Goal: Information Seeking & Learning: Learn about a topic

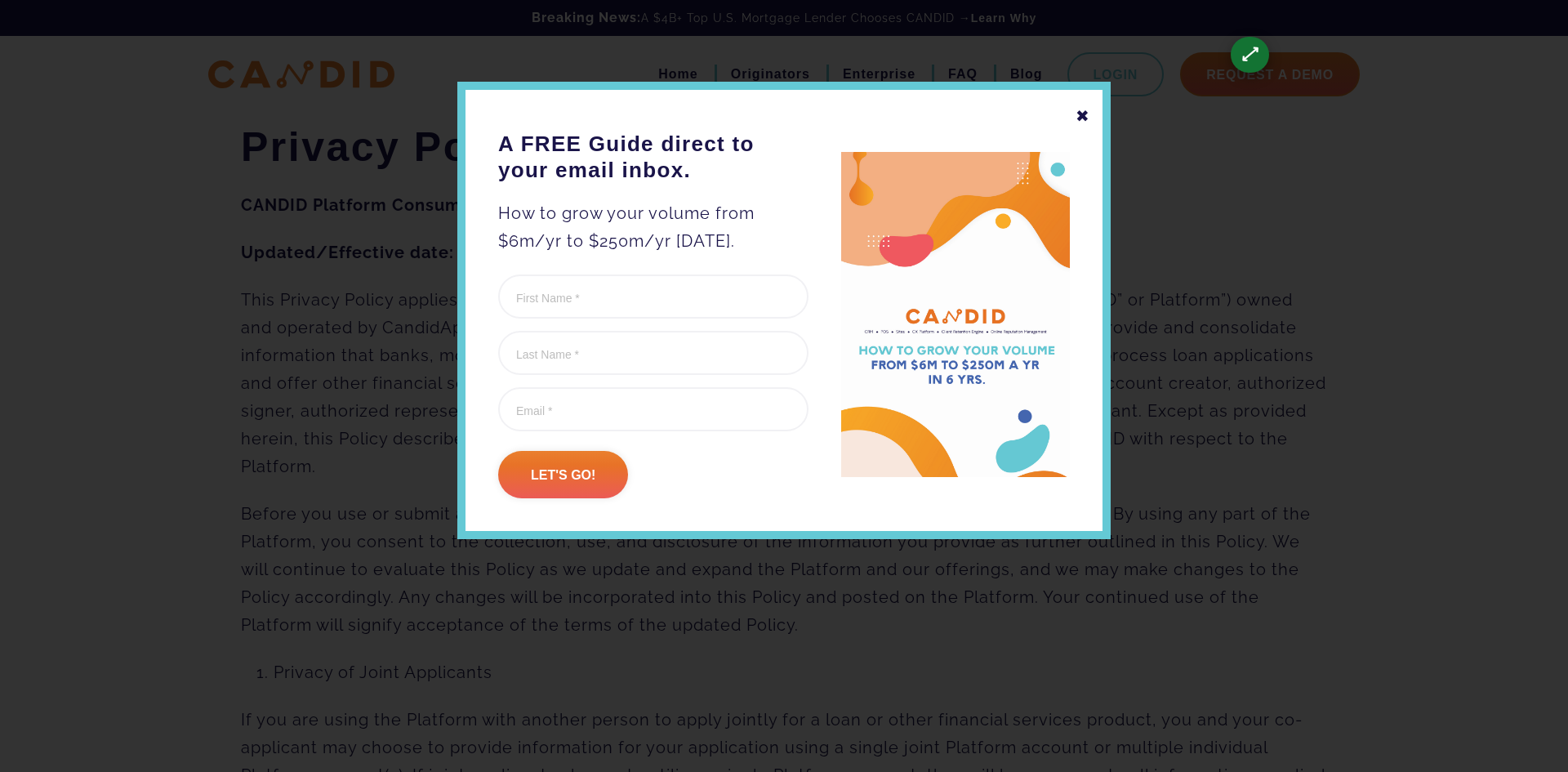
drag, startPoint x: 1079, startPoint y: 102, endPoint x: 1086, endPoint y: 116, distance: 15.7
click at [1080, 104] on div "✖" at bounding box center [1082, 116] width 15 height 27
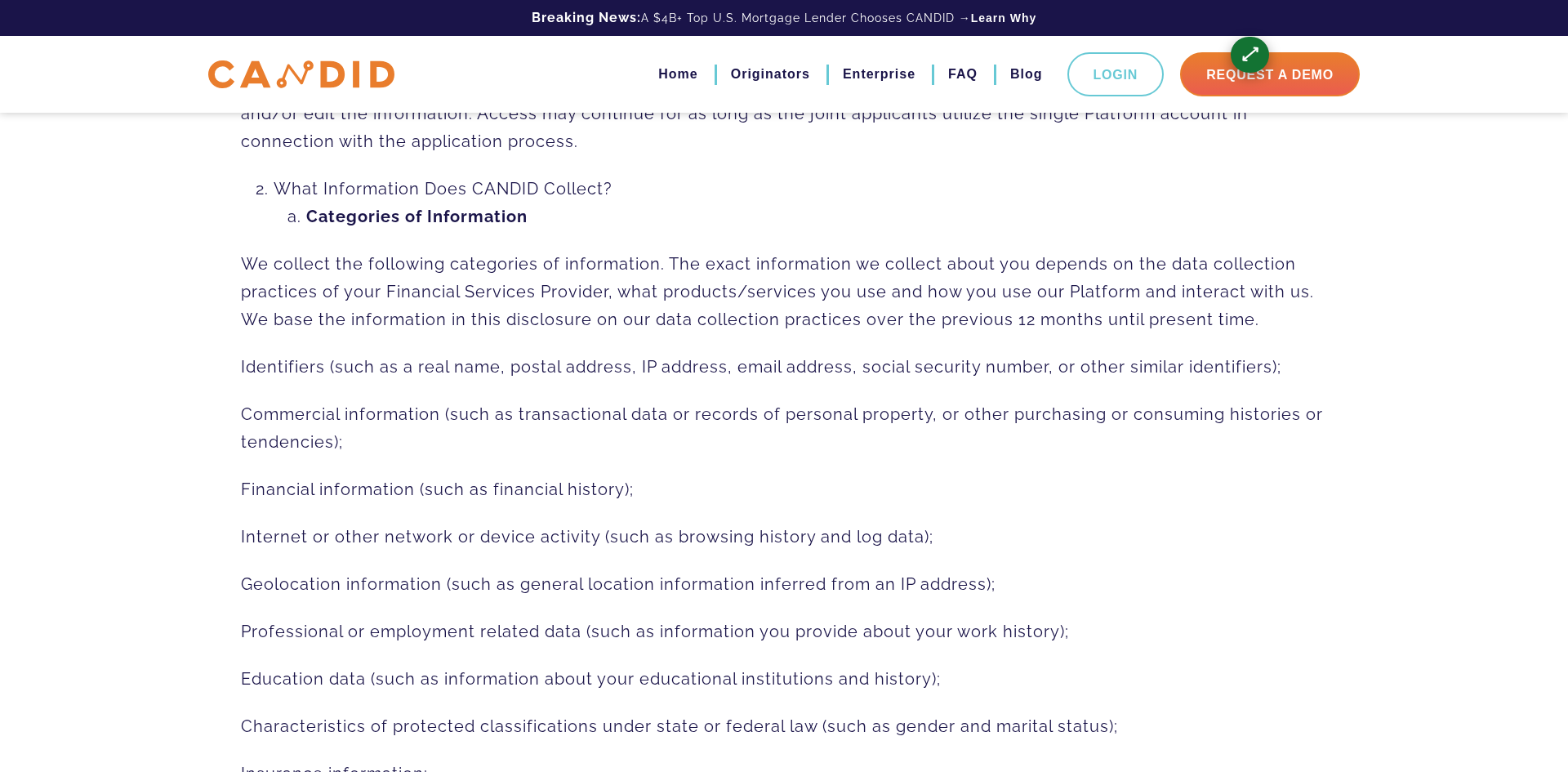
scroll to position [727, 0]
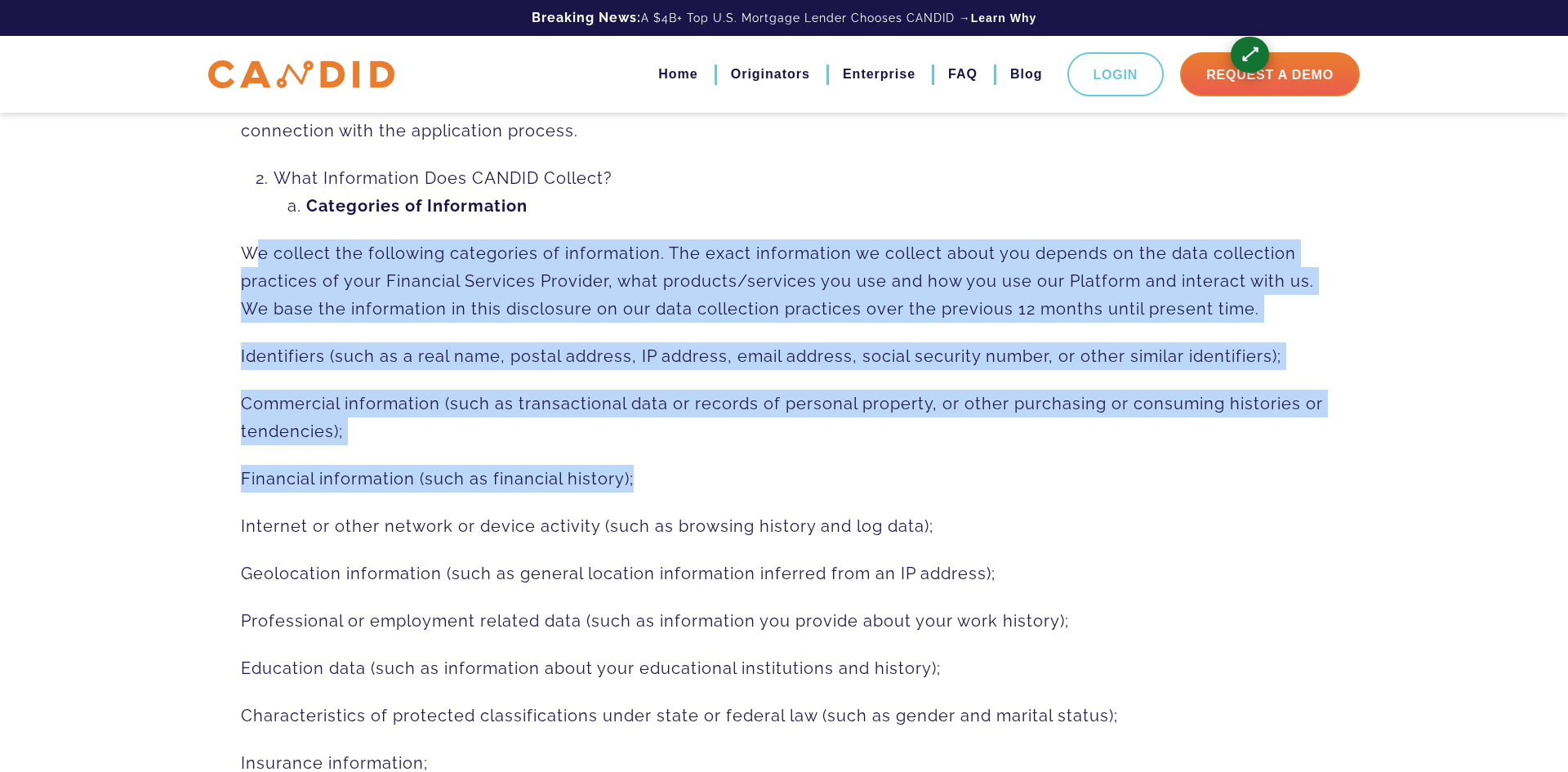
drag, startPoint x: 261, startPoint y: 221, endPoint x: 557, endPoint y: 403, distance: 347.5
click at [496, 392] on p "Commercial information (such as transactional data or records of personal prope…" at bounding box center [784, 417] width 1086 height 56
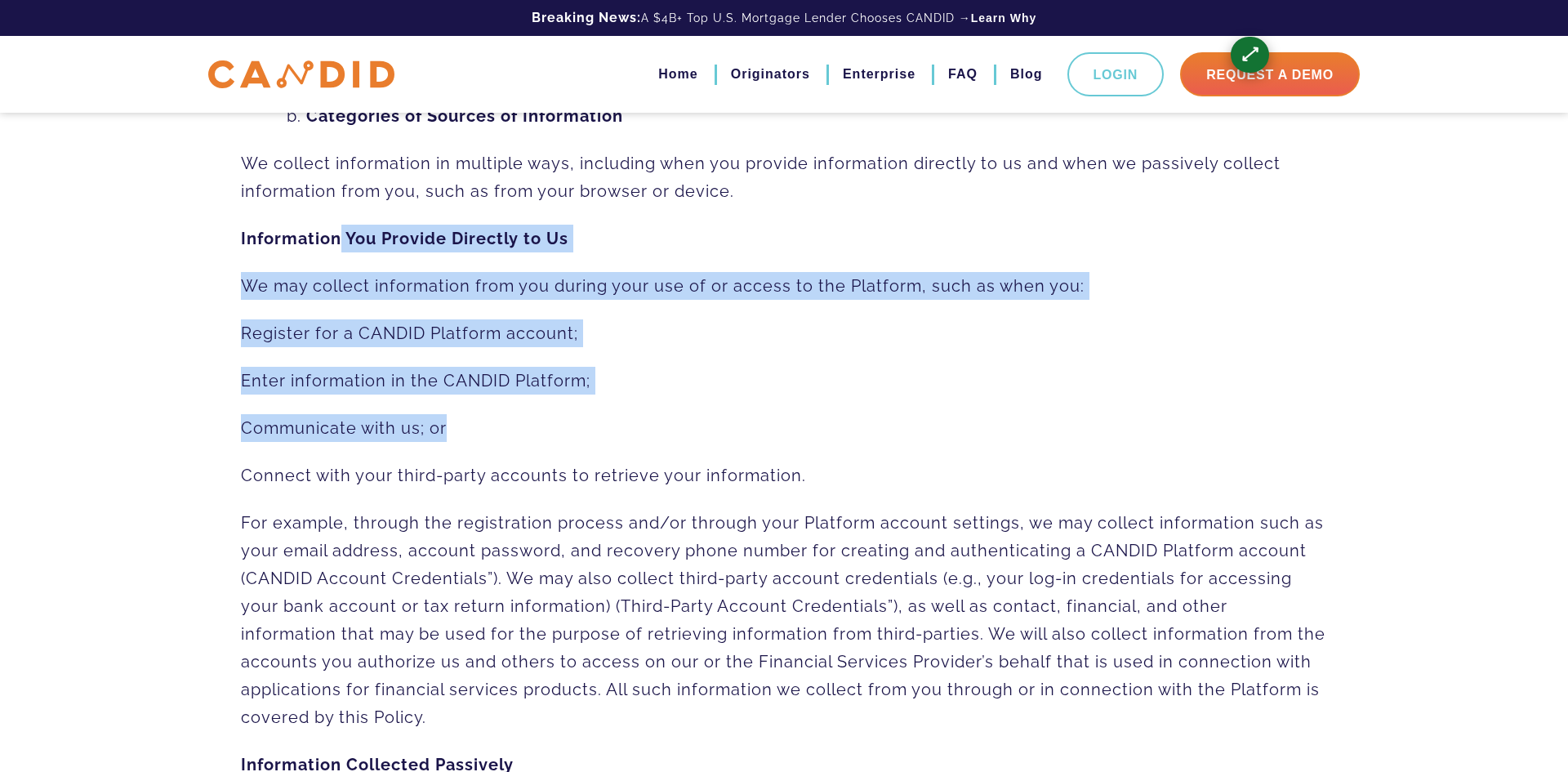
drag, startPoint x: 466, startPoint y: 297, endPoint x: 759, endPoint y: 420, distance: 317.8
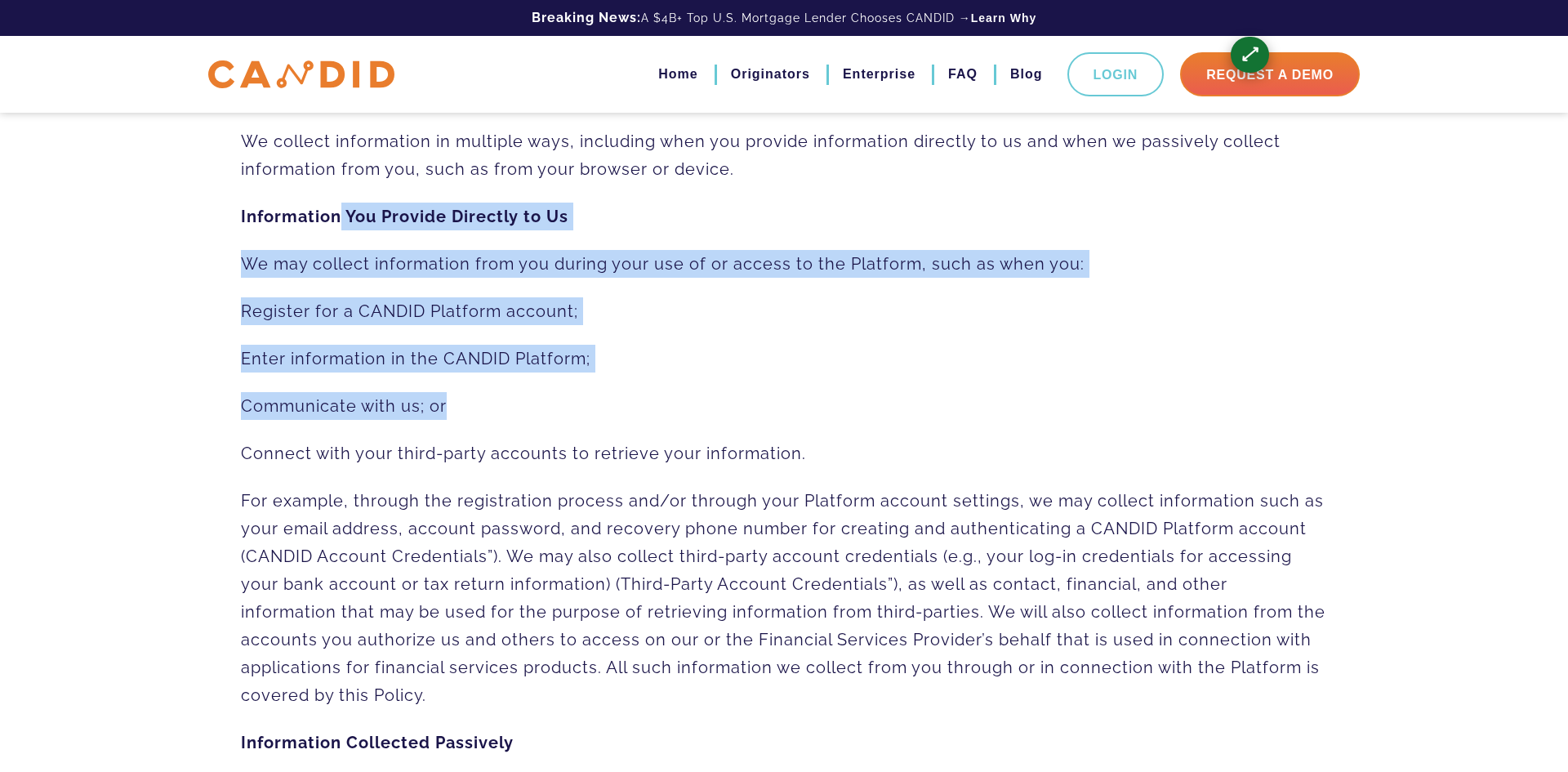
scroll to position [1587, 0]
click at [412, 352] on span "Enter information in the CANDID Platform;" at bounding box center [415, 358] width 350 height 19
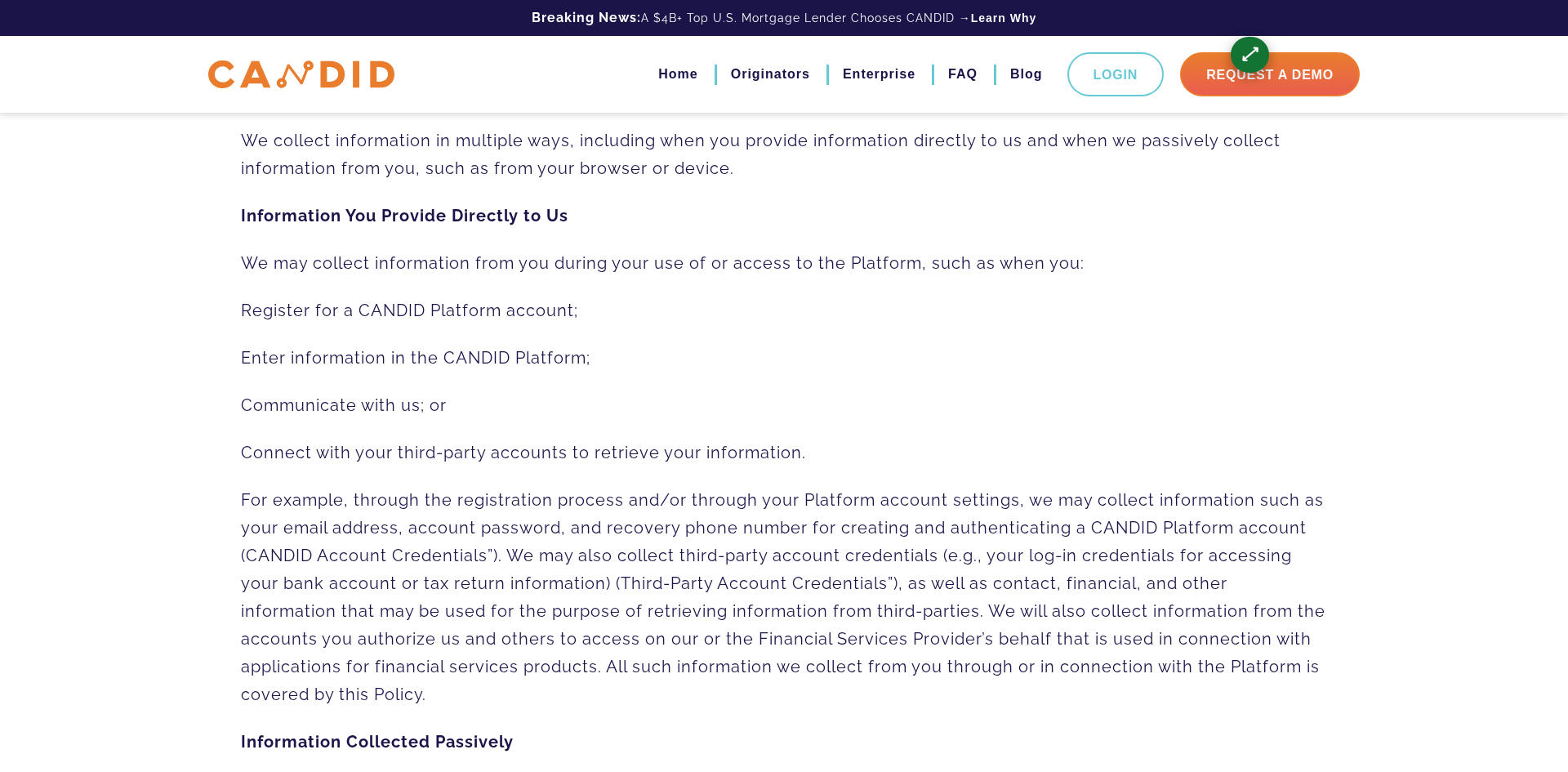
click at [503, 311] on span "Register for a CANDID Platform account;" at bounding box center [409, 310] width 337 height 19
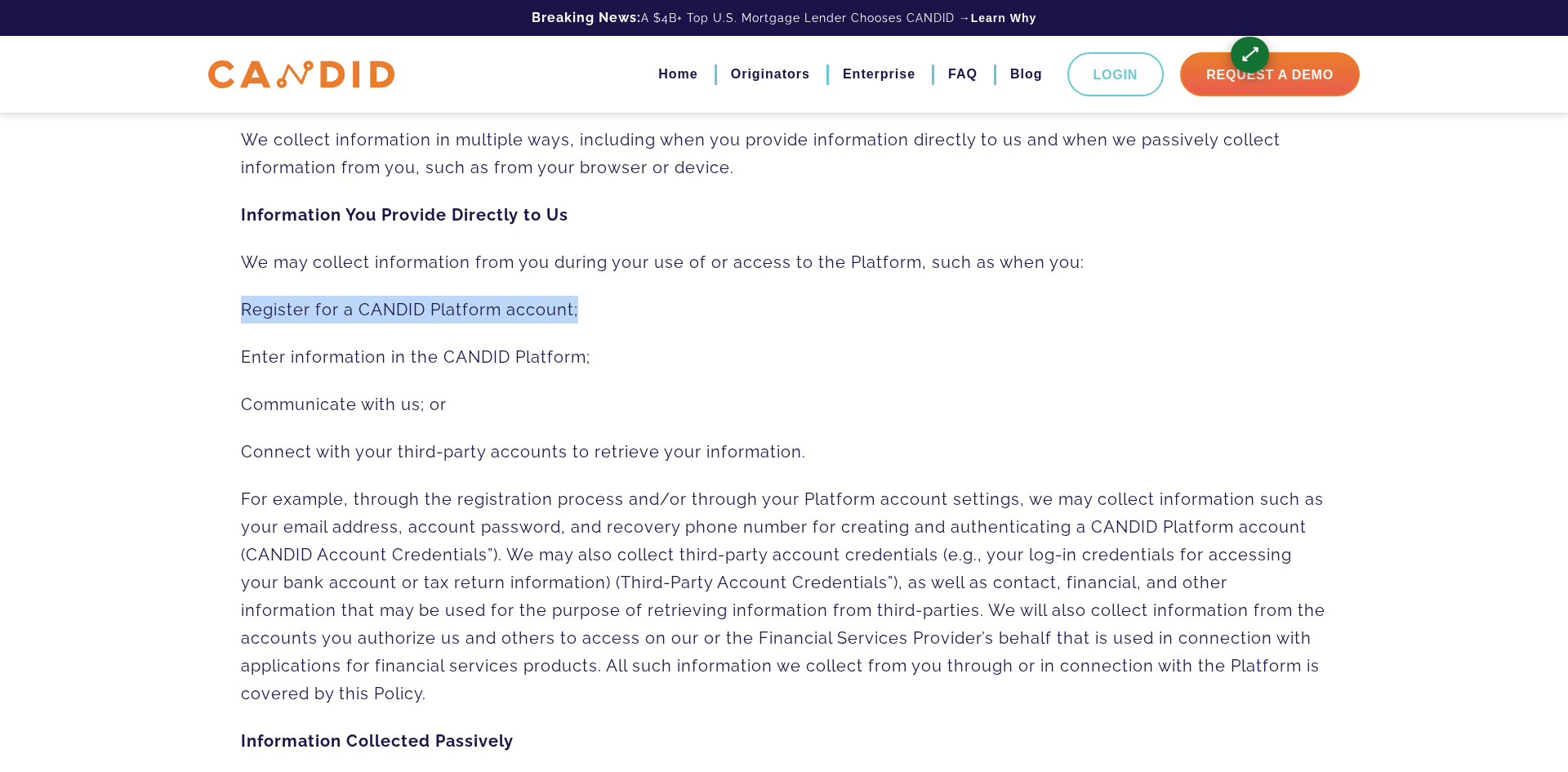
click at [503, 311] on span "Register for a CANDID Platform account;" at bounding box center [409, 309] width 337 height 19
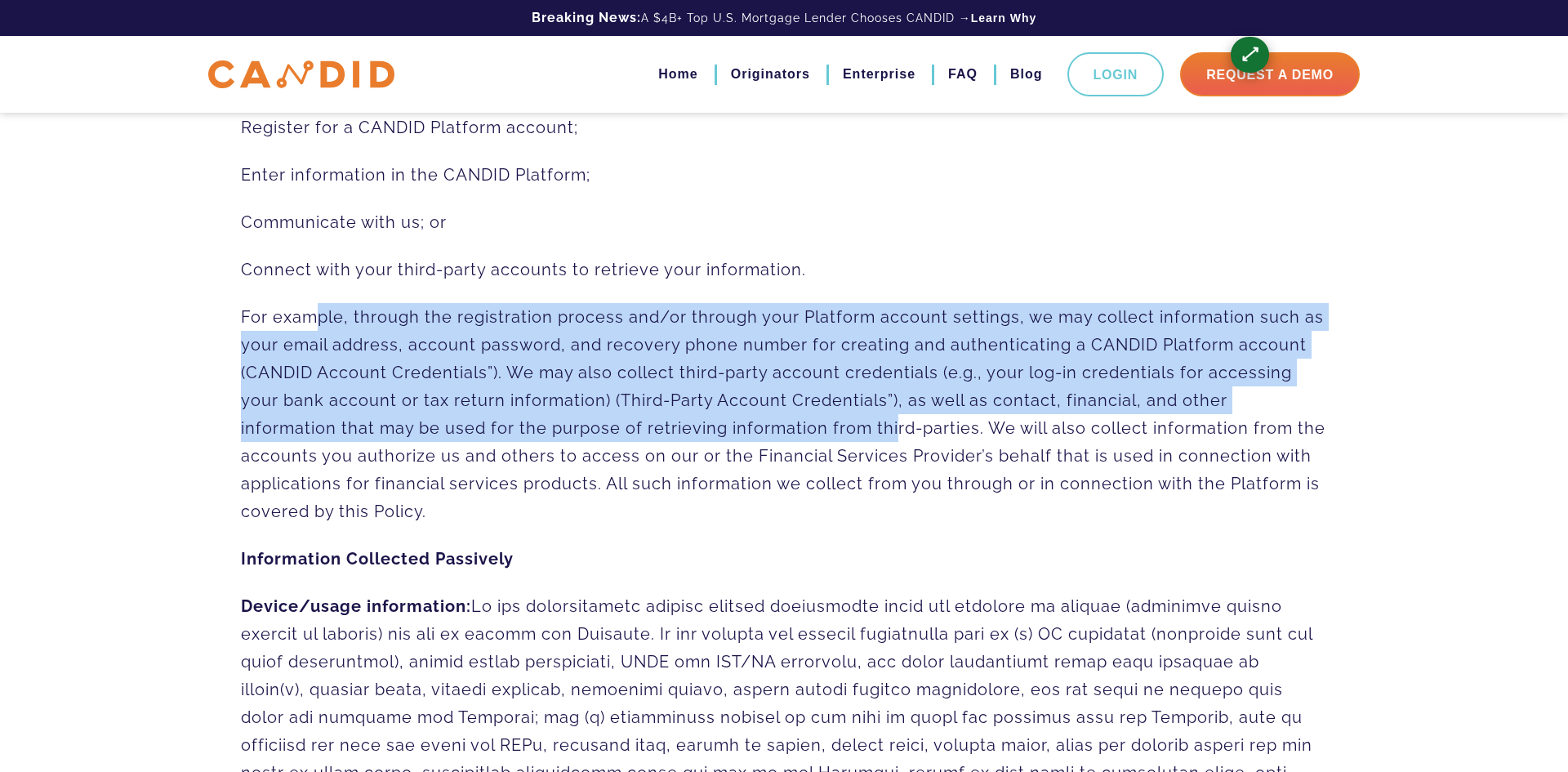
drag, startPoint x: 334, startPoint y: 325, endPoint x: 787, endPoint y: 439, distance: 467.1
click at [803, 445] on span "For example, through the registration process and/or through your Platform acco…" at bounding box center [783, 413] width 1085 height 213
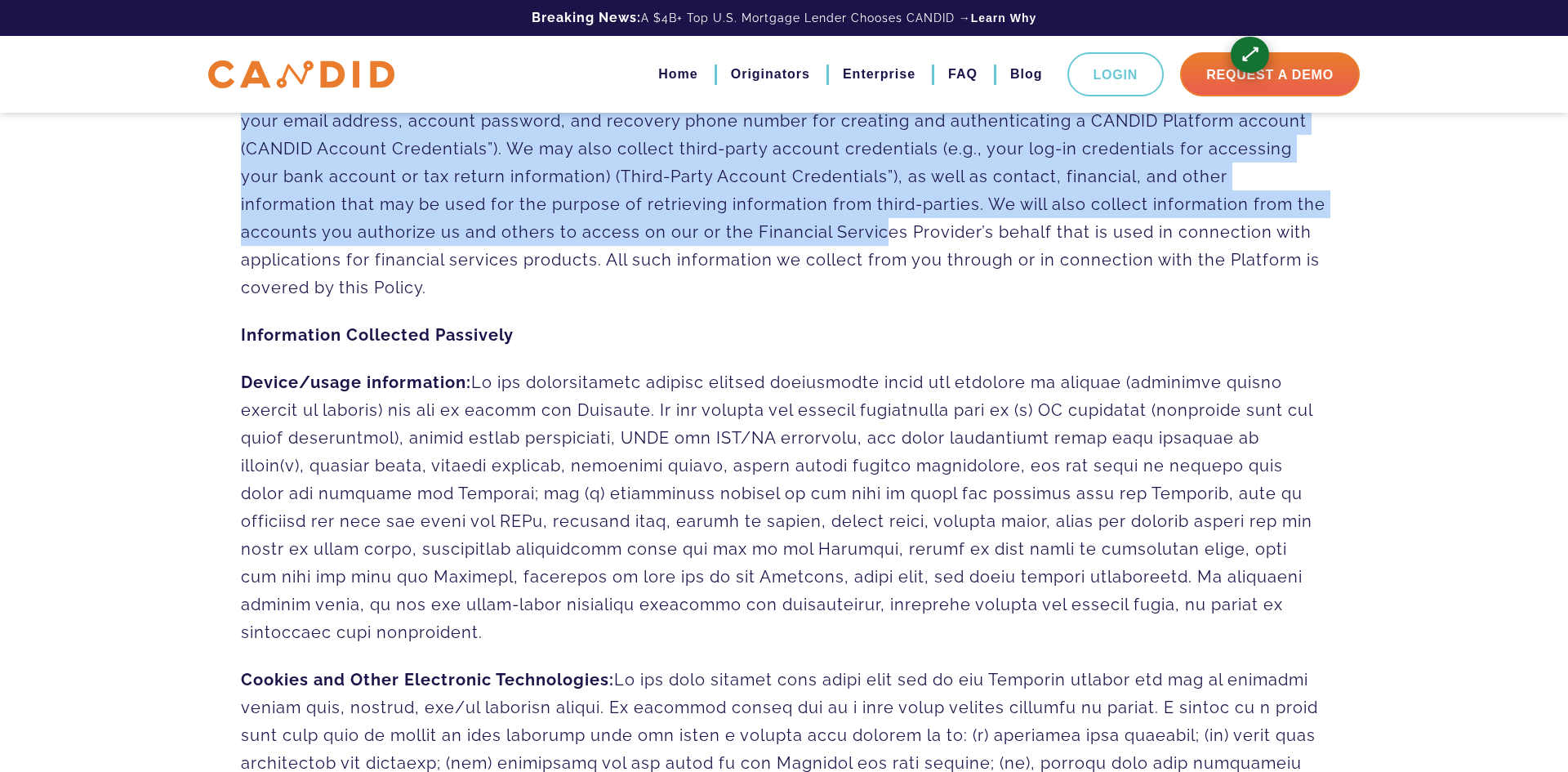
scroll to position [1995, 0]
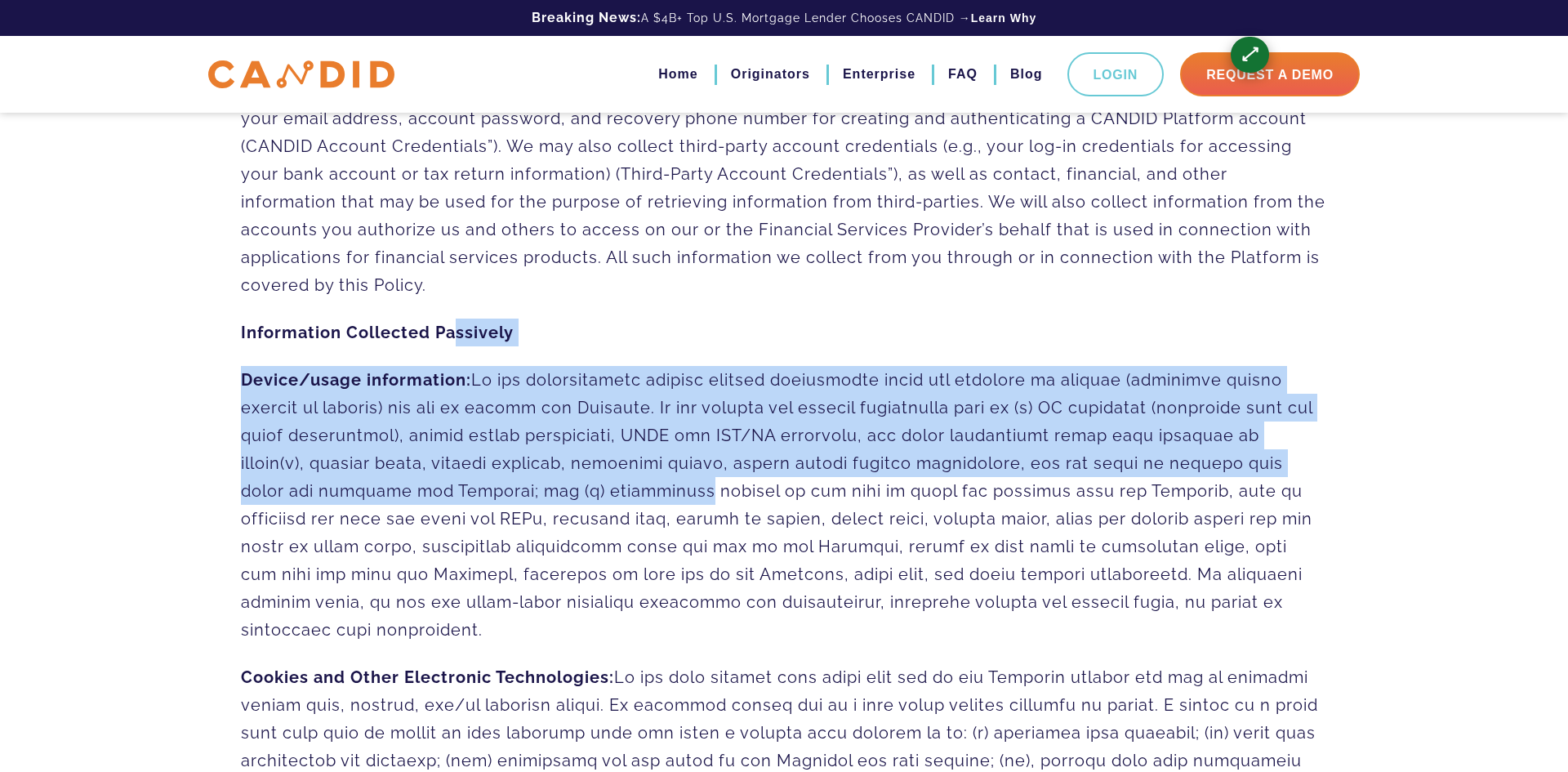
drag, startPoint x: 452, startPoint y: 339, endPoint x: 677, endPoint y: 497, distance: 274.9
click at [651, 465] on span at bounding box center [776, 505] width 1071 height 269
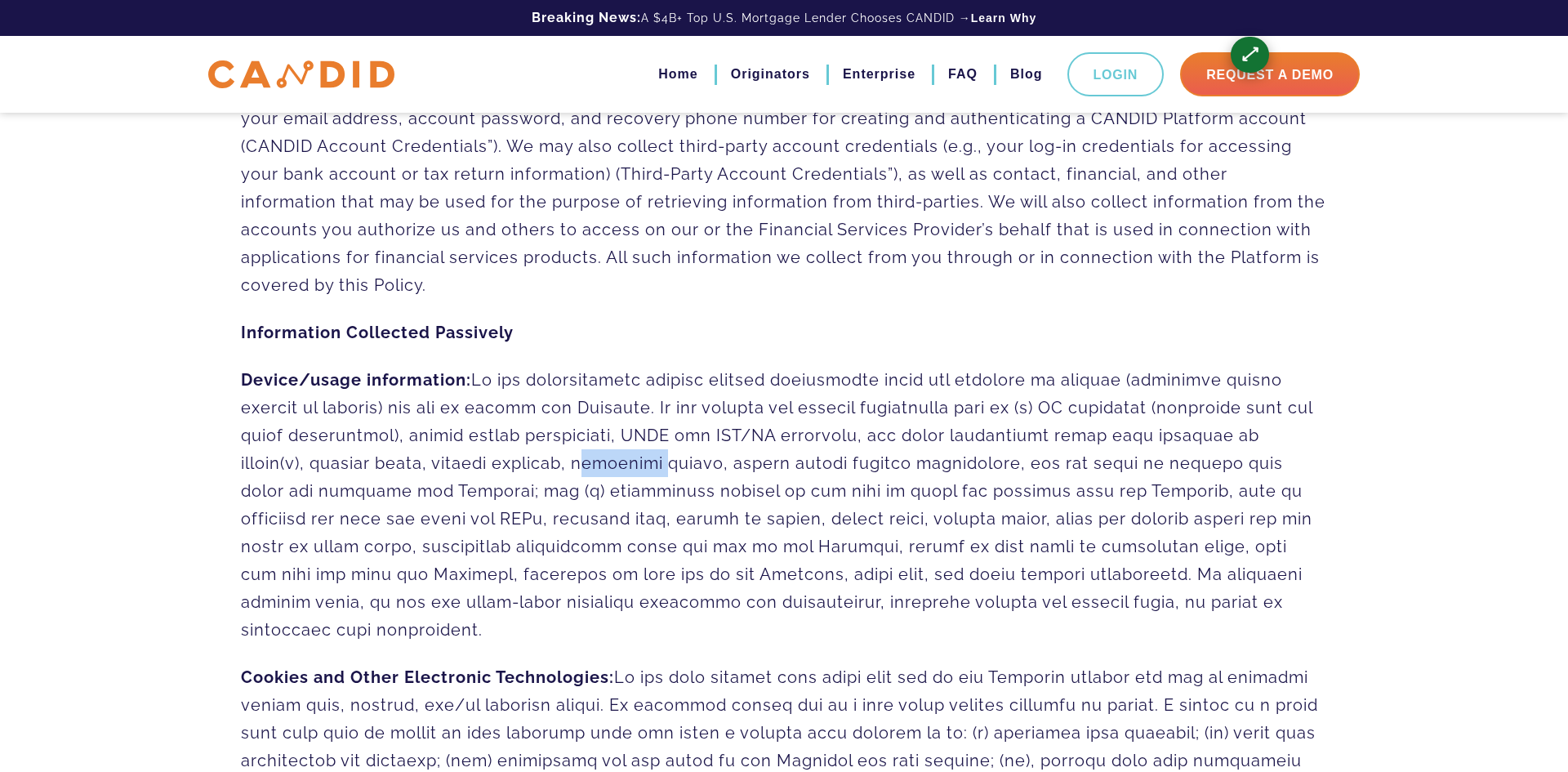
click at [651, 465] on span at bounding box center [776, 505] width 1071 height 269
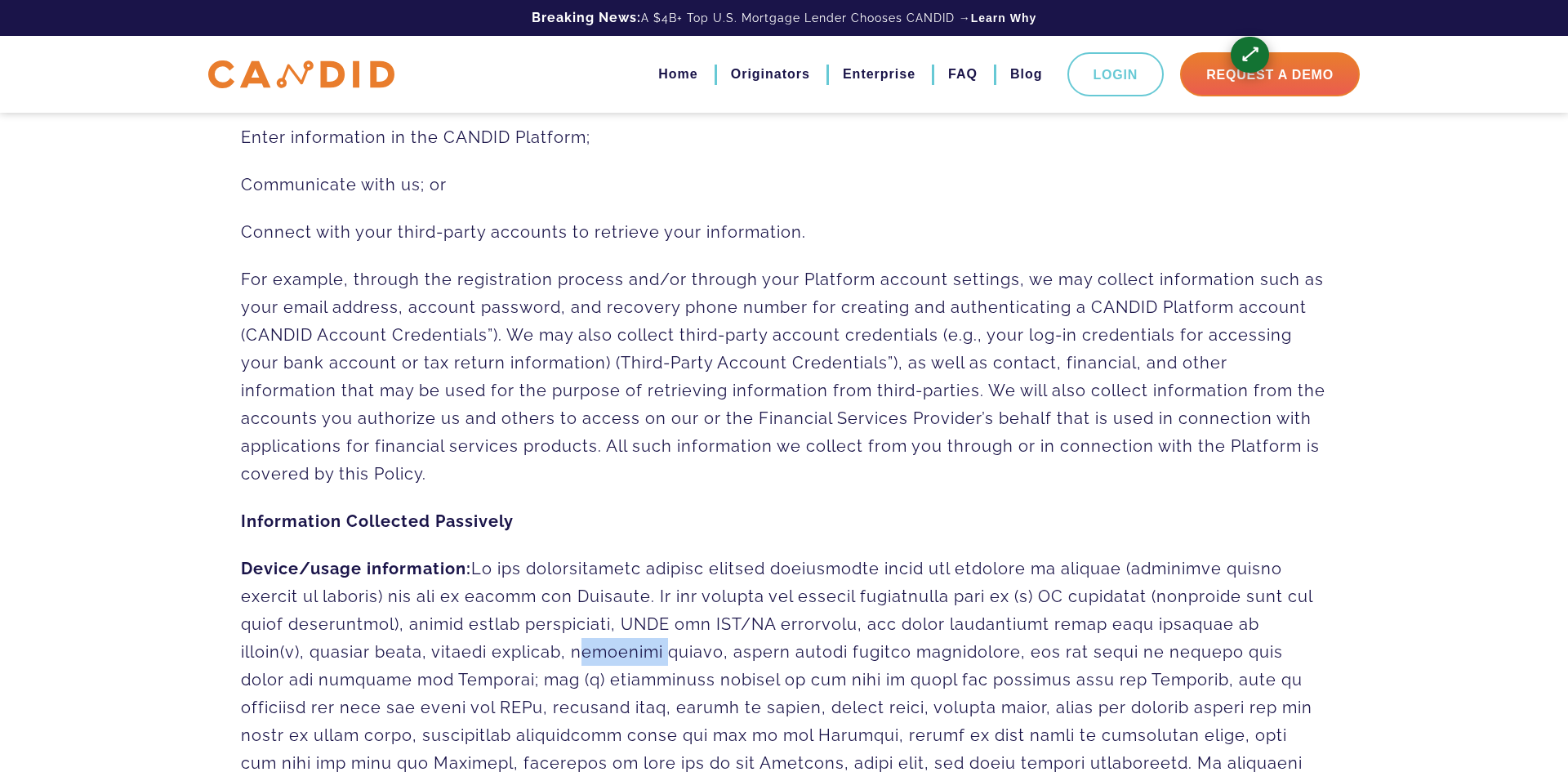
scroll to position [1814, 0]
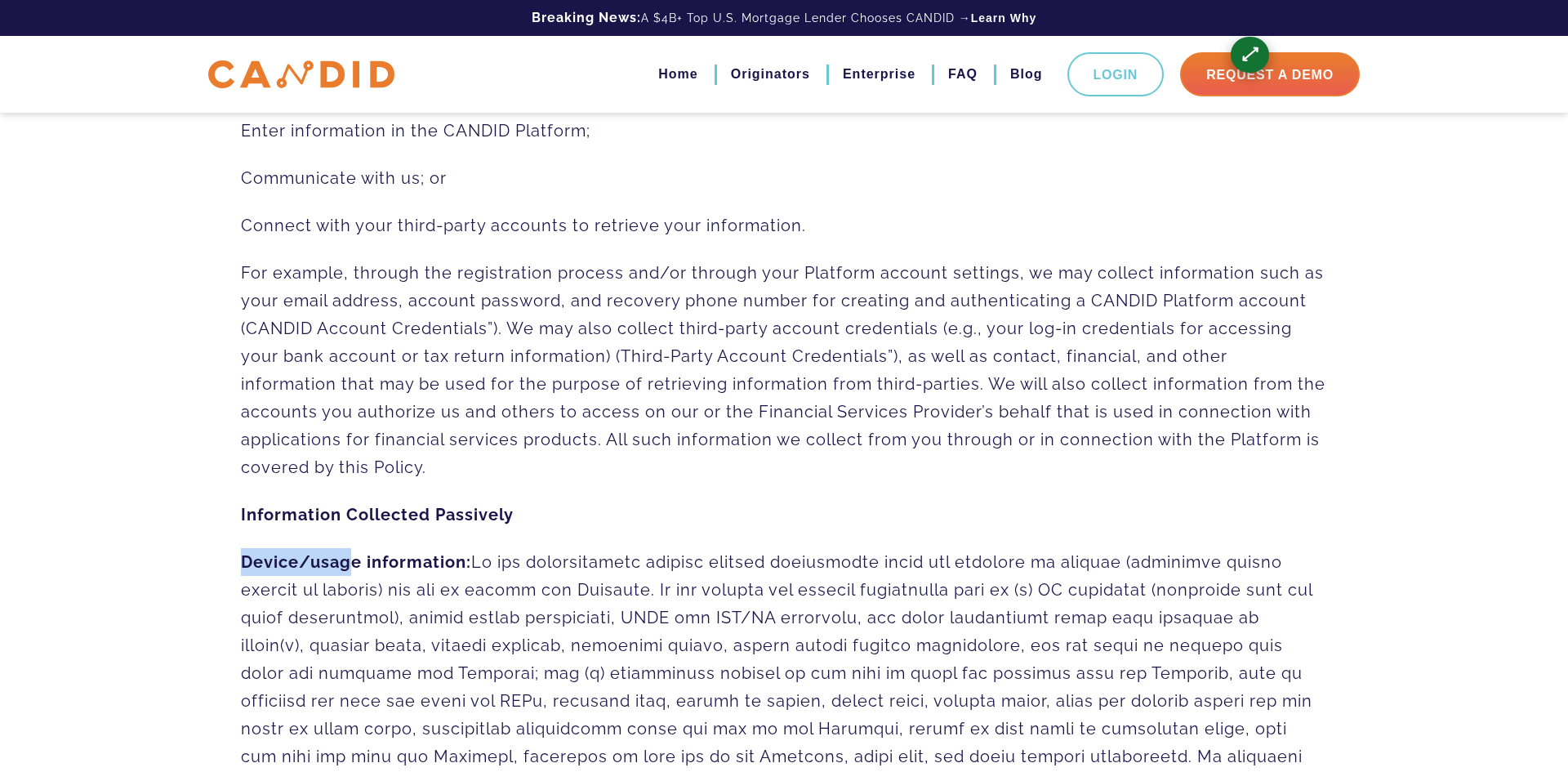
drag, startPoint x: 227, startPoint y: 540, endPoint x: 636, endPoint y: 578, distance: 410.8
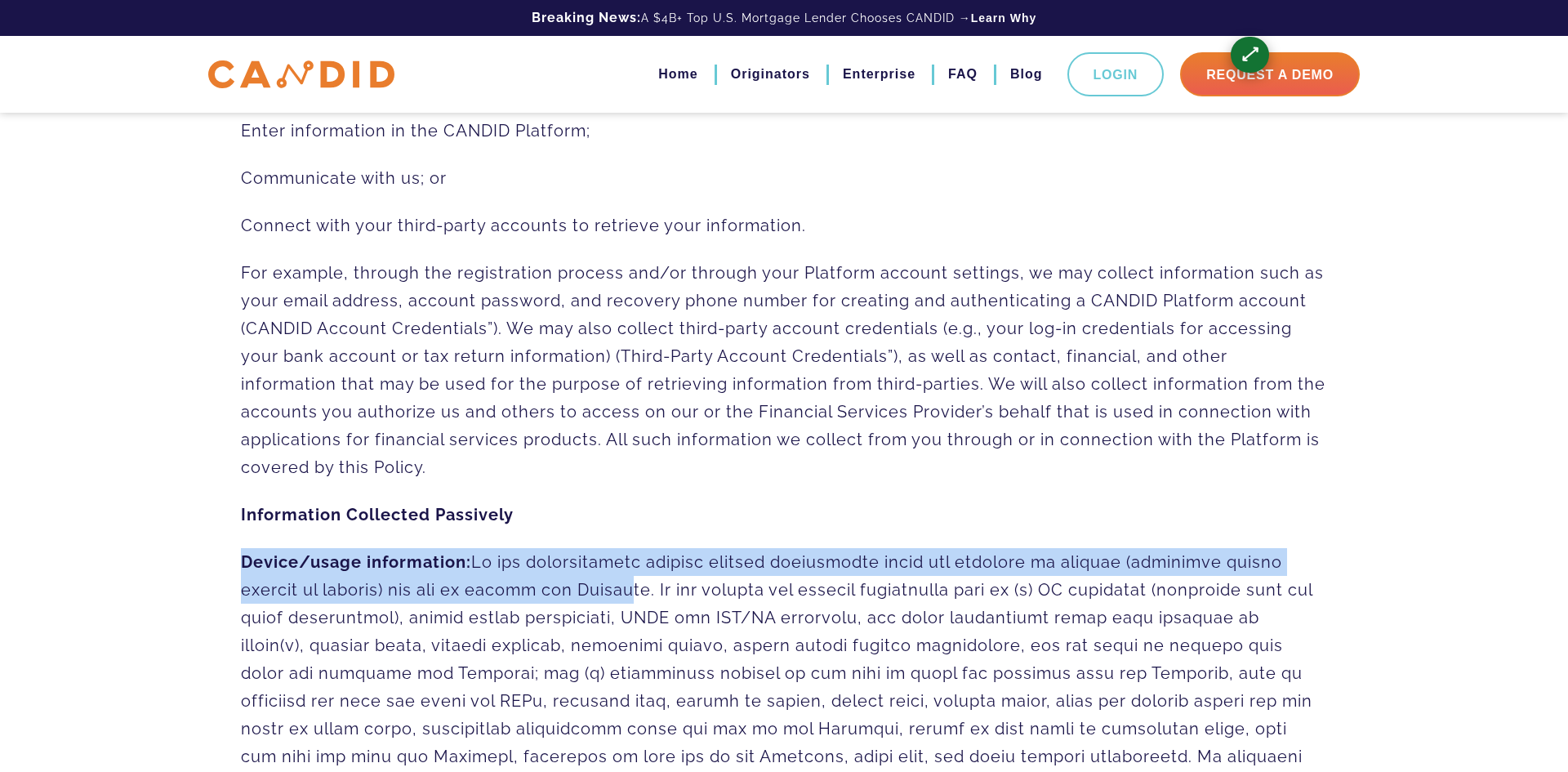
click at [541, 567] on span at bounding box center [776, 686] width 1071 height 269
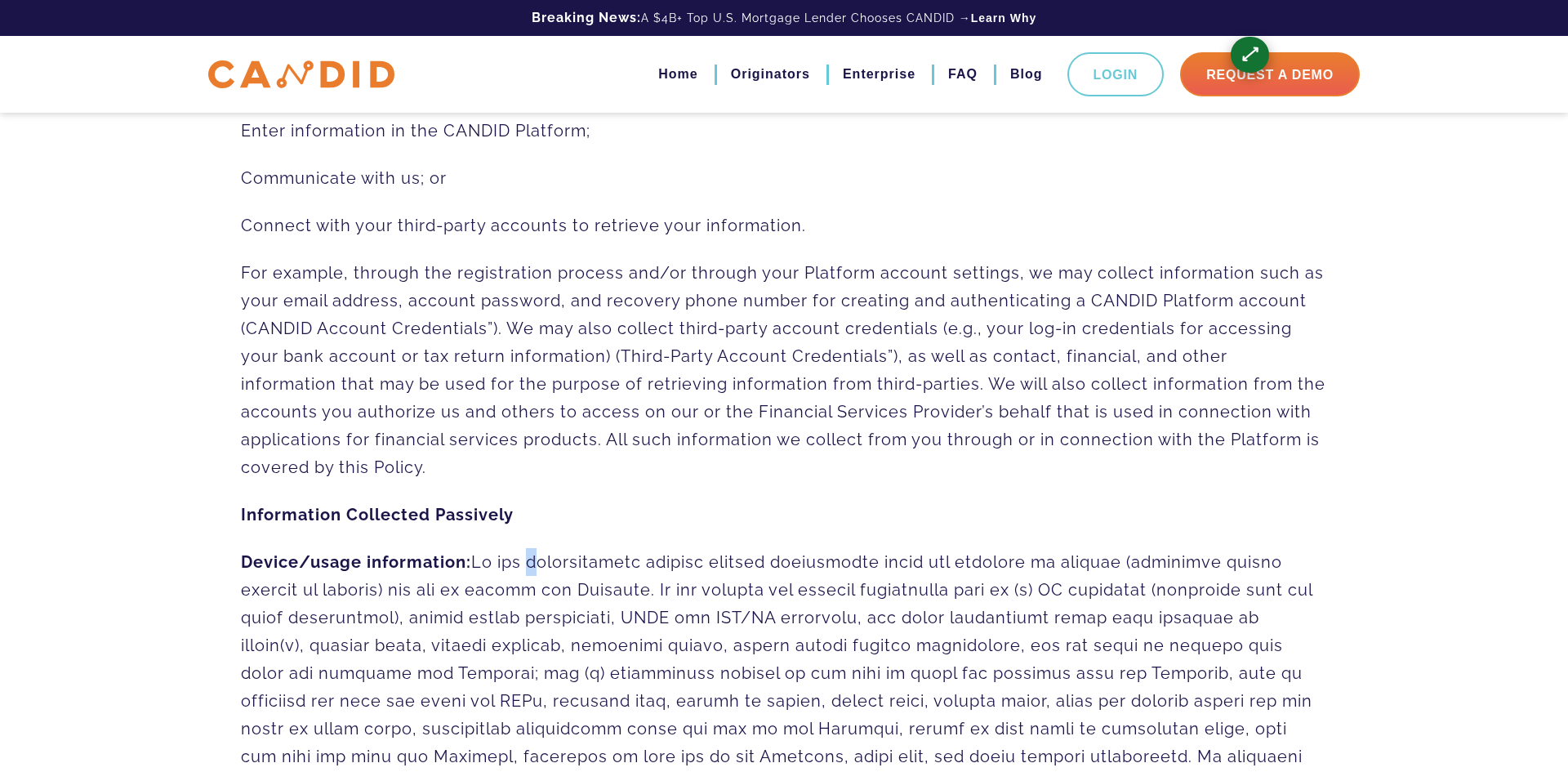
click at [541, 567] on span at bounding box center [776, 686] width 1071 height 269
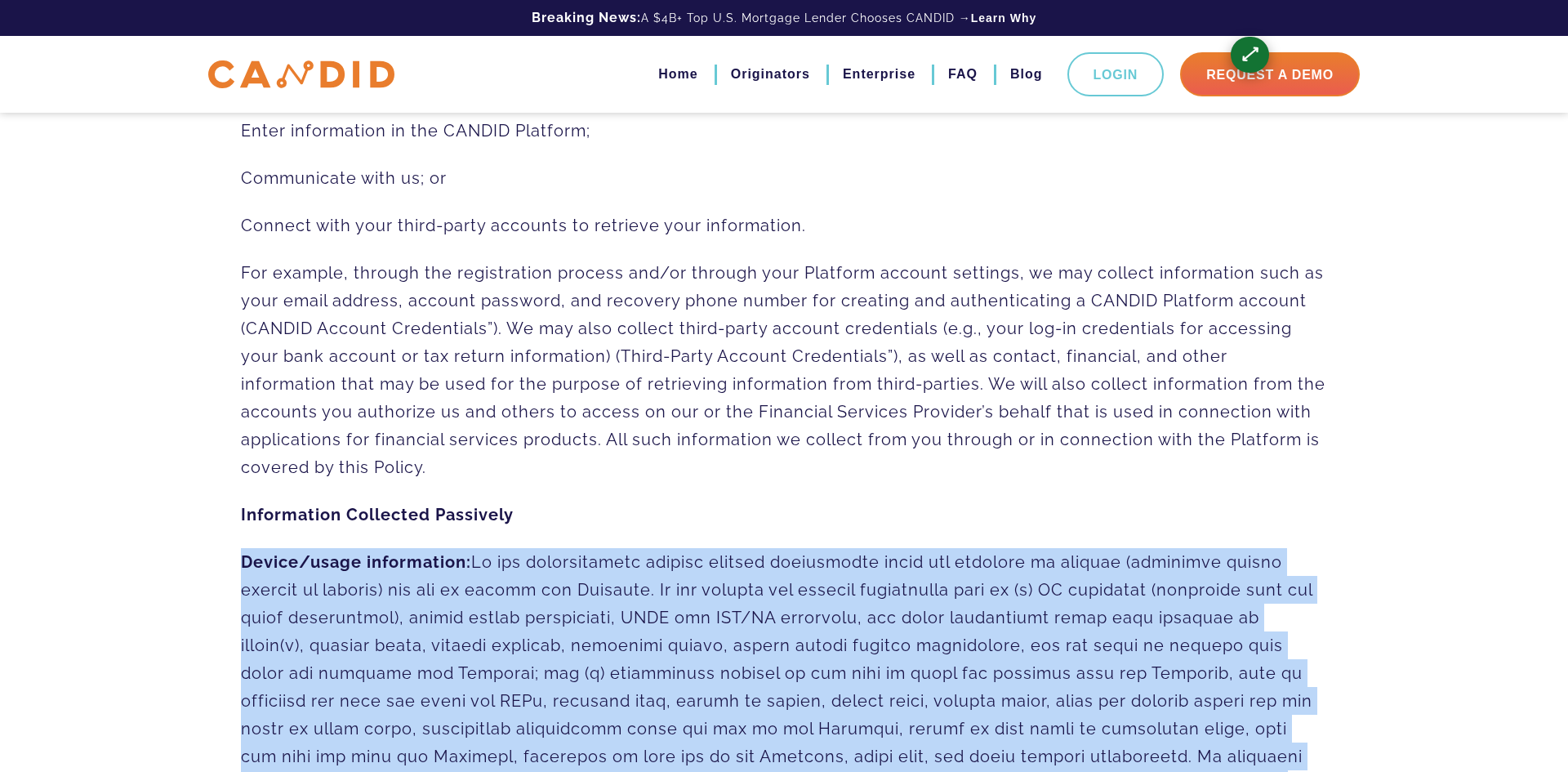
click at [541, 567] on span at bounding box center [776, 686] width 1071 height 269
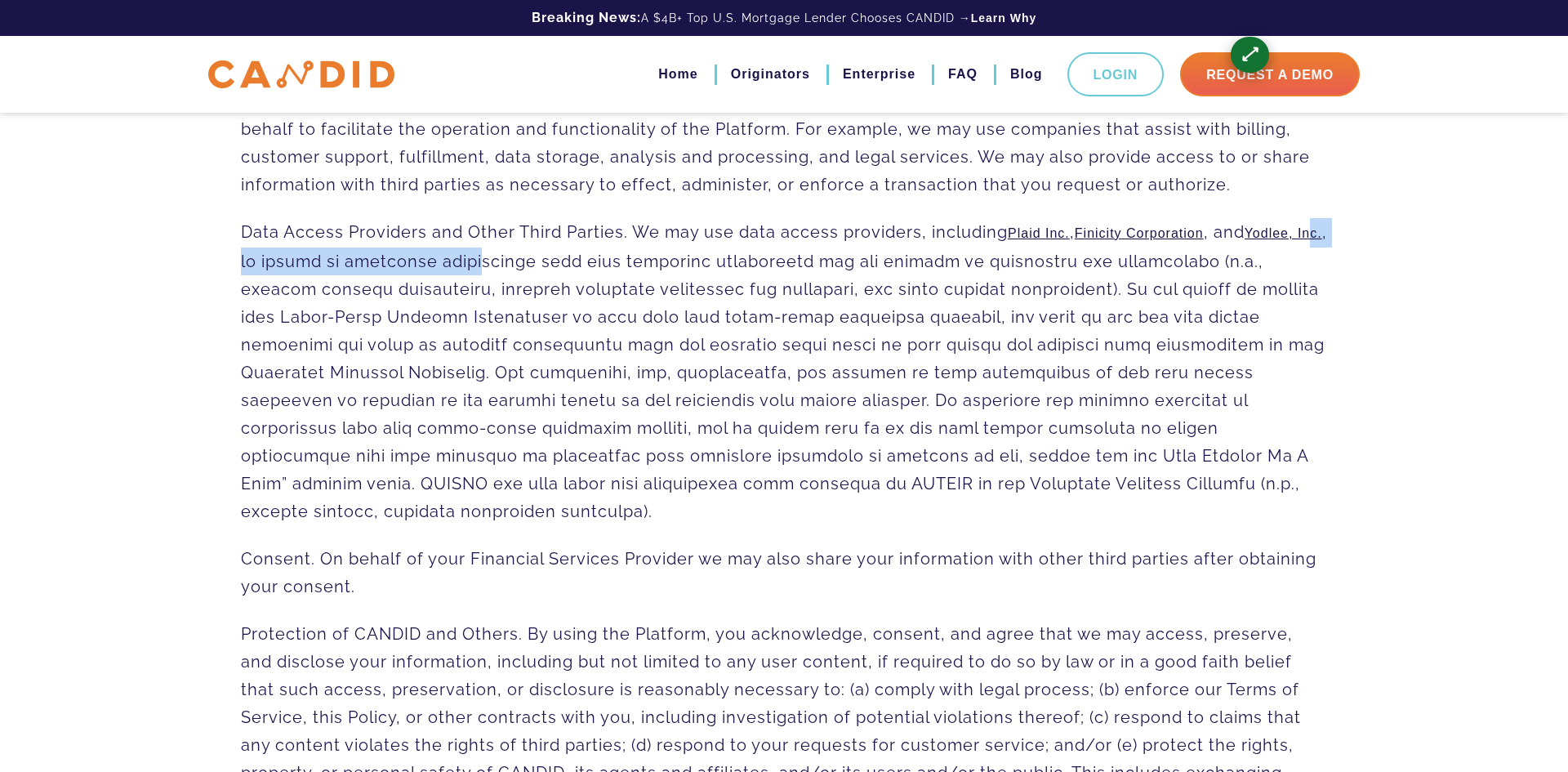
scroll to position [5353, 0]
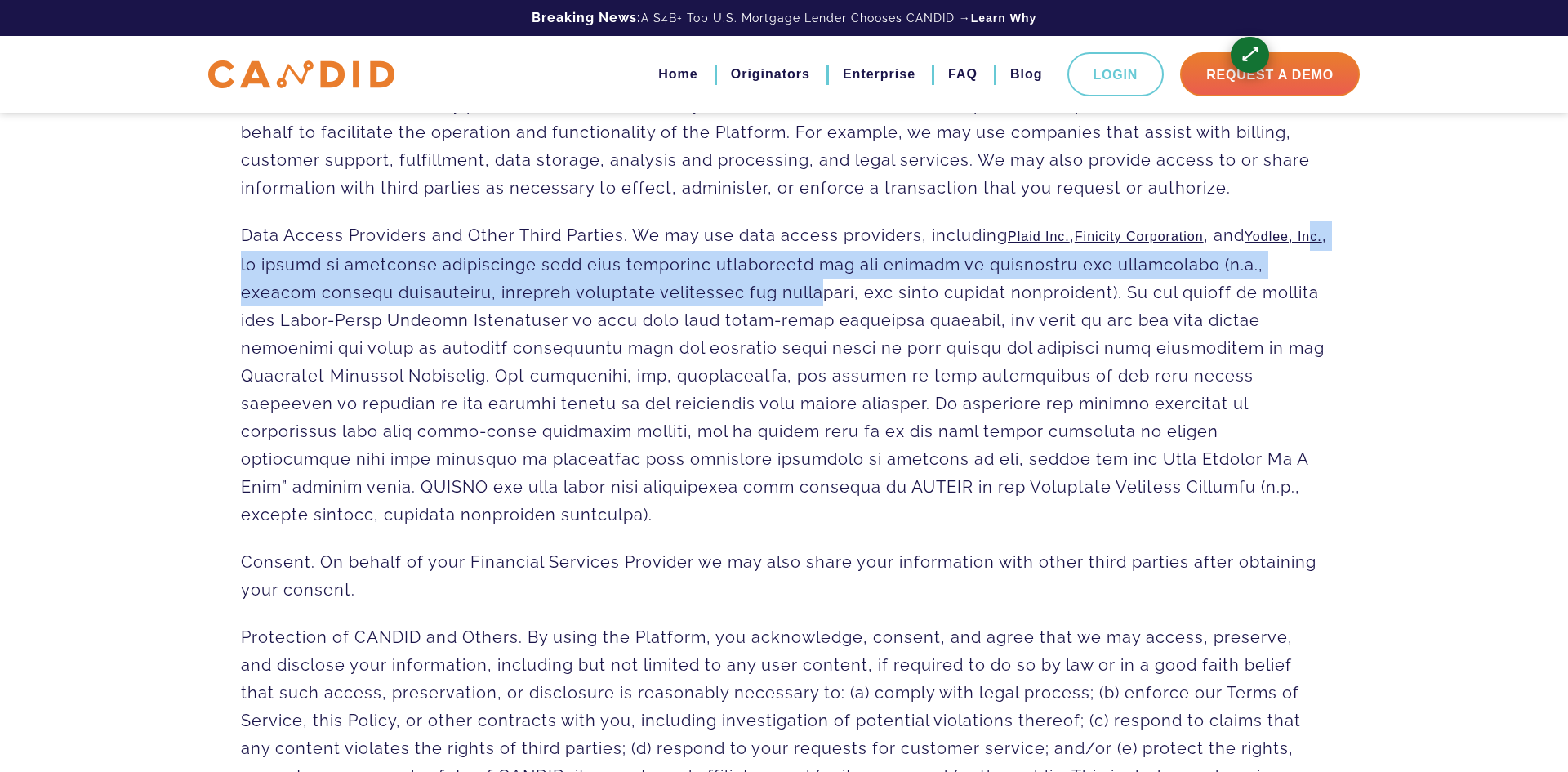
drag, startPoint x: 600, startPoint y: 226, endPoint x: 772, endPoint y: 249, distance: 173.5
click at [787, 246] on p "Data Access Providers and Other Third Parties . We may use data access provider…" at bounding box center [784, 374] width 1086 height 307
click at [576, 237] on span at bounding box center [784, 374] width 1086 height 299
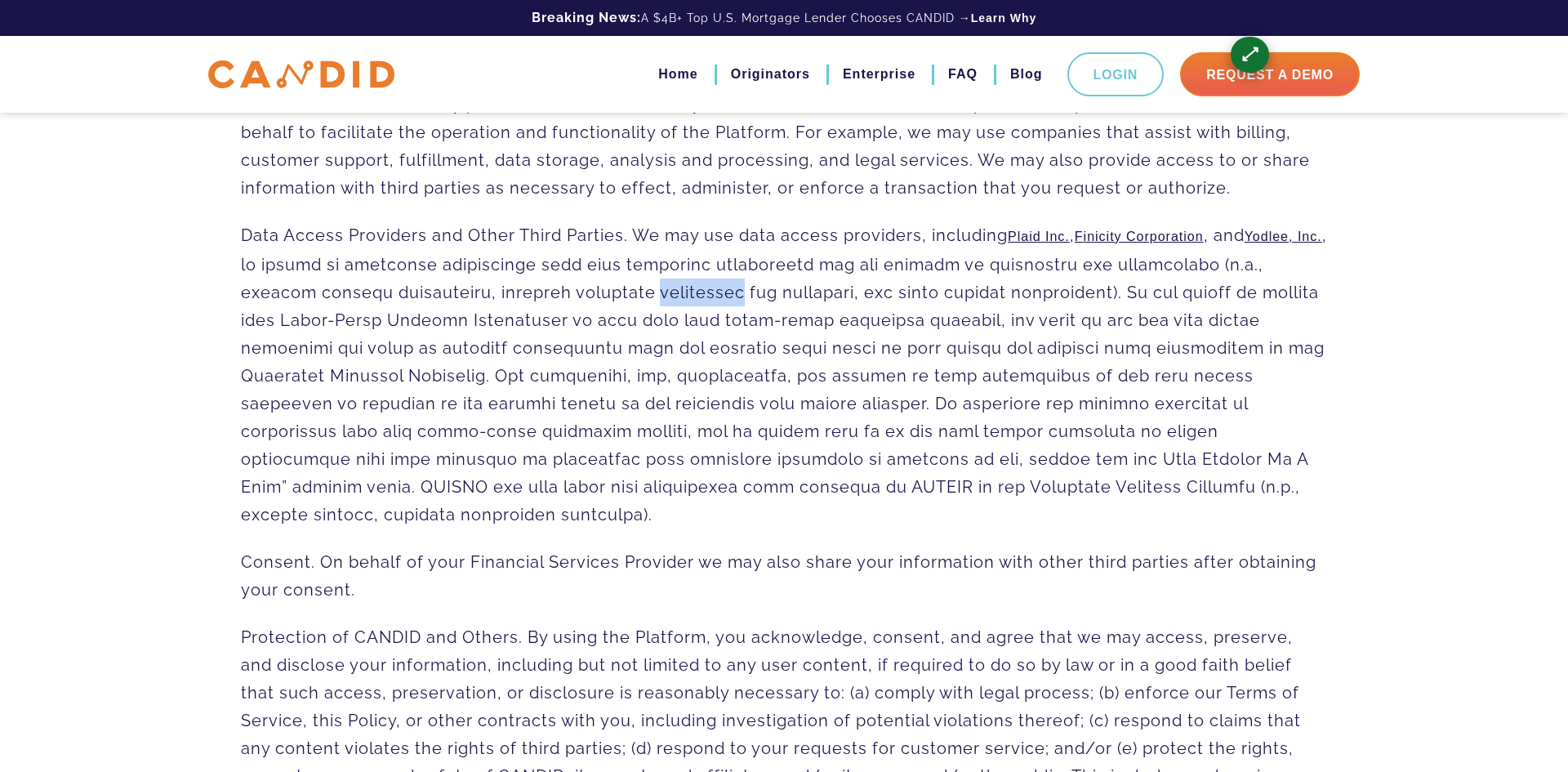
click at [576, 237] on span at bounding box center [784, 374] width 1086 height 299
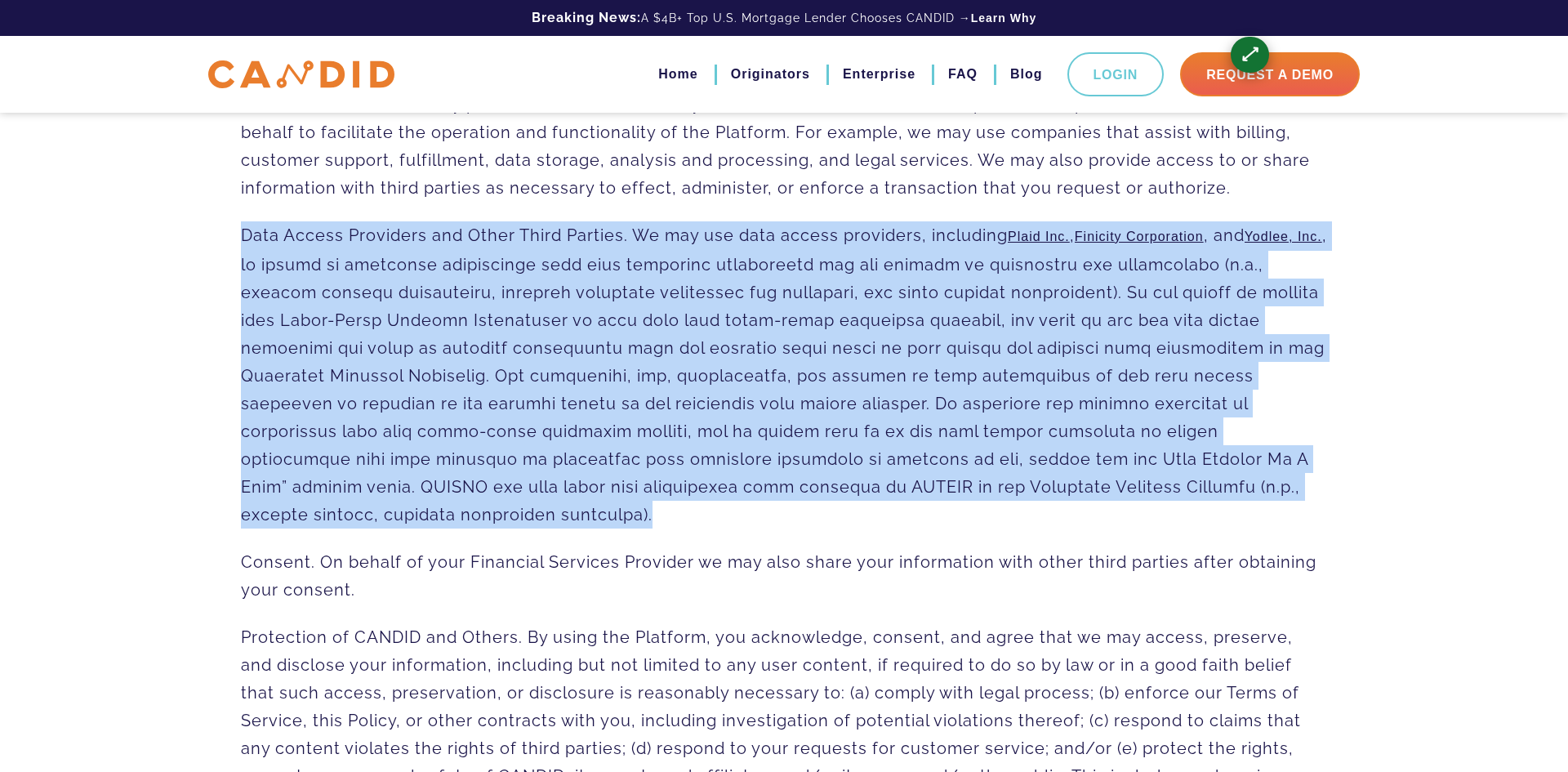
click at [576, 237] on span at bounding box center [784, 374] width 1086 height 299
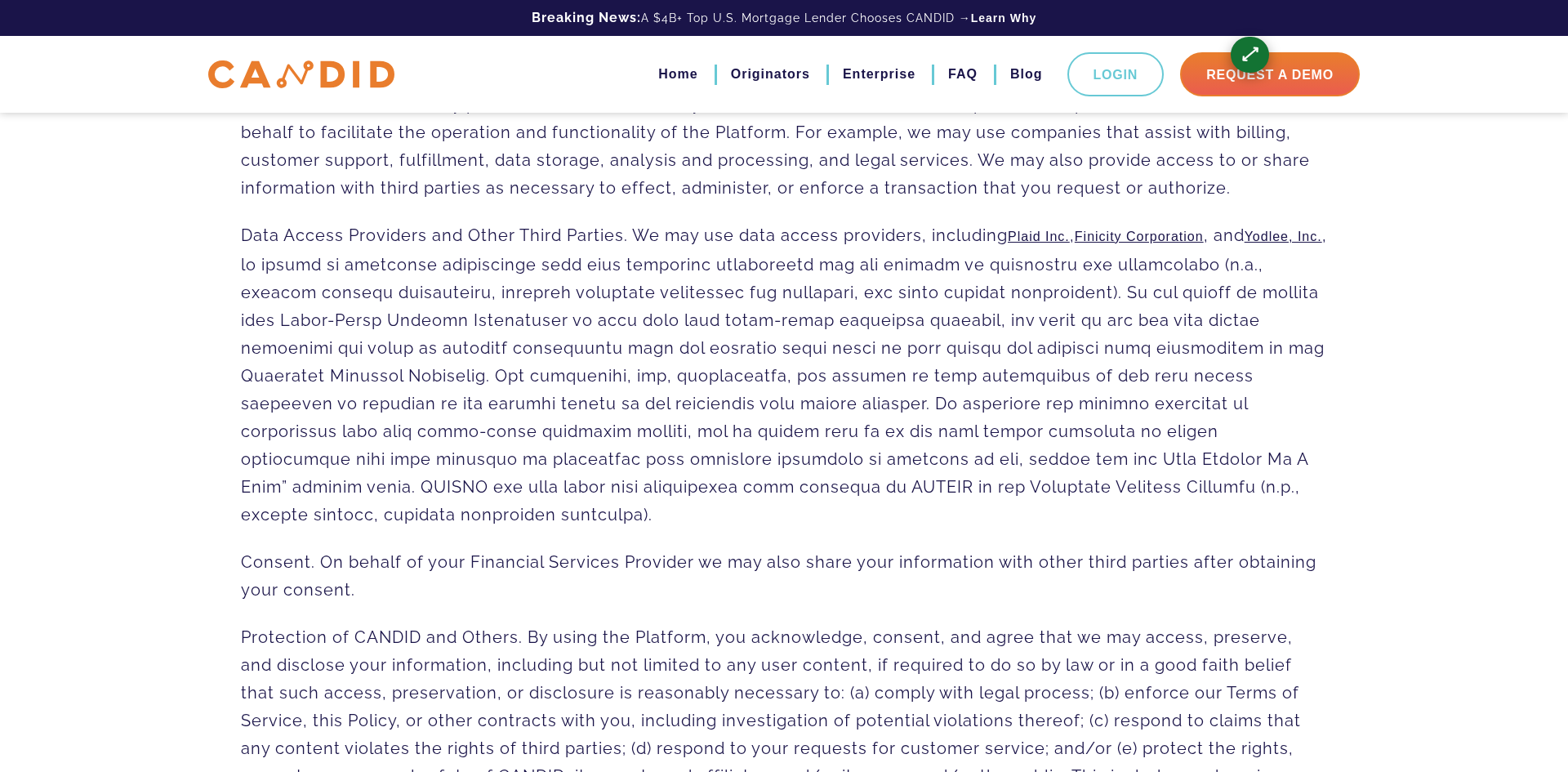
click at [859, 225] on span at bounding box center [784, 374] width 1086 height 299
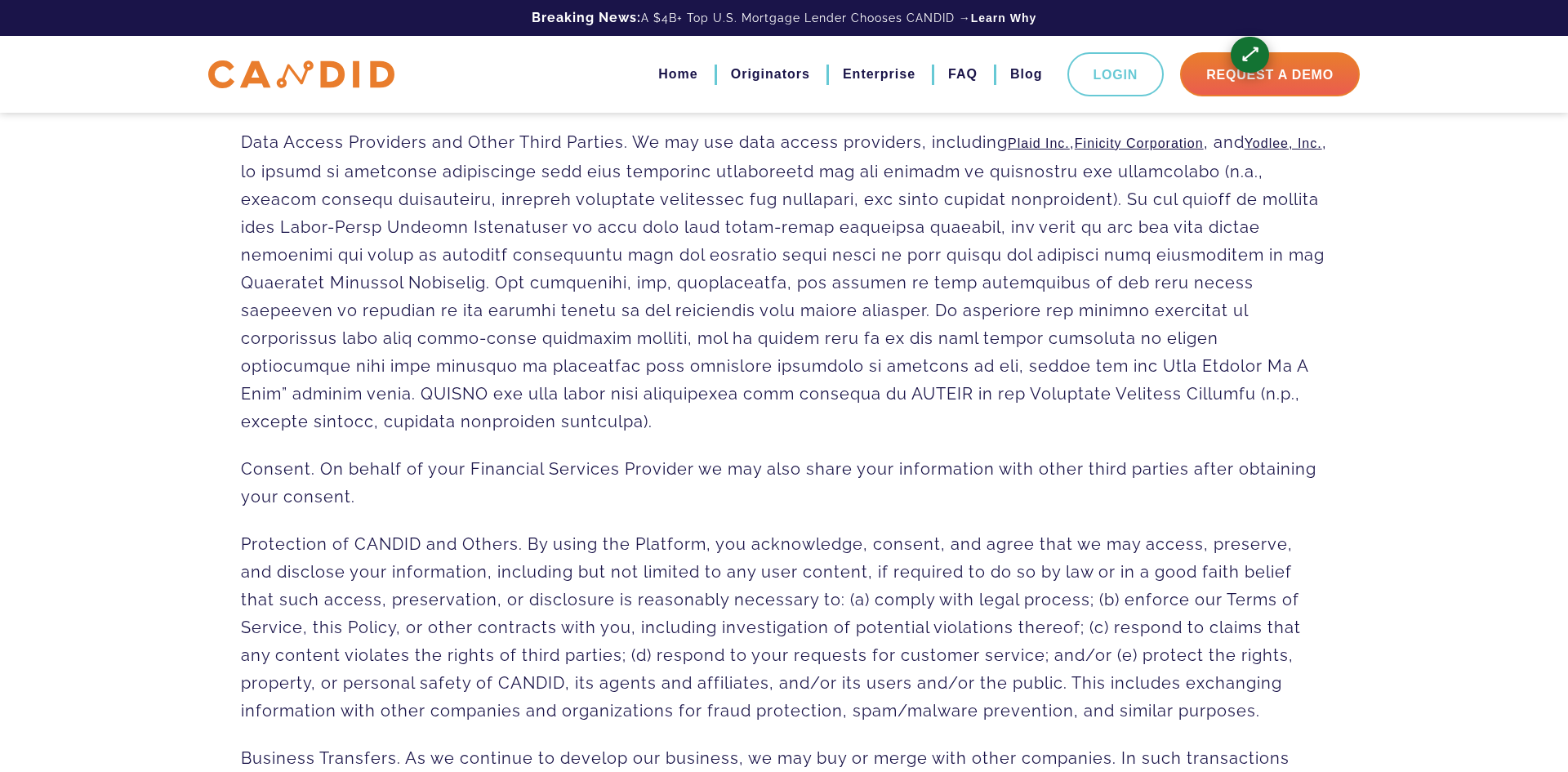
scroll to position [5448, 0]
drag, startPoint x: 308, startPoint y: 378, endPoint x: 401, endPoint y: 387, distance: 93.4
click at [401, 453] on p "Consent . On behalf of your Financial Services Provider we may also share your …" at bounding box center [784, 481] width 1086 height 56
click at [401, 457] on span ". On behalf of your Financial Services Provider we may also share your informat…" at bounding box center [778, 481] width 1075 height 48
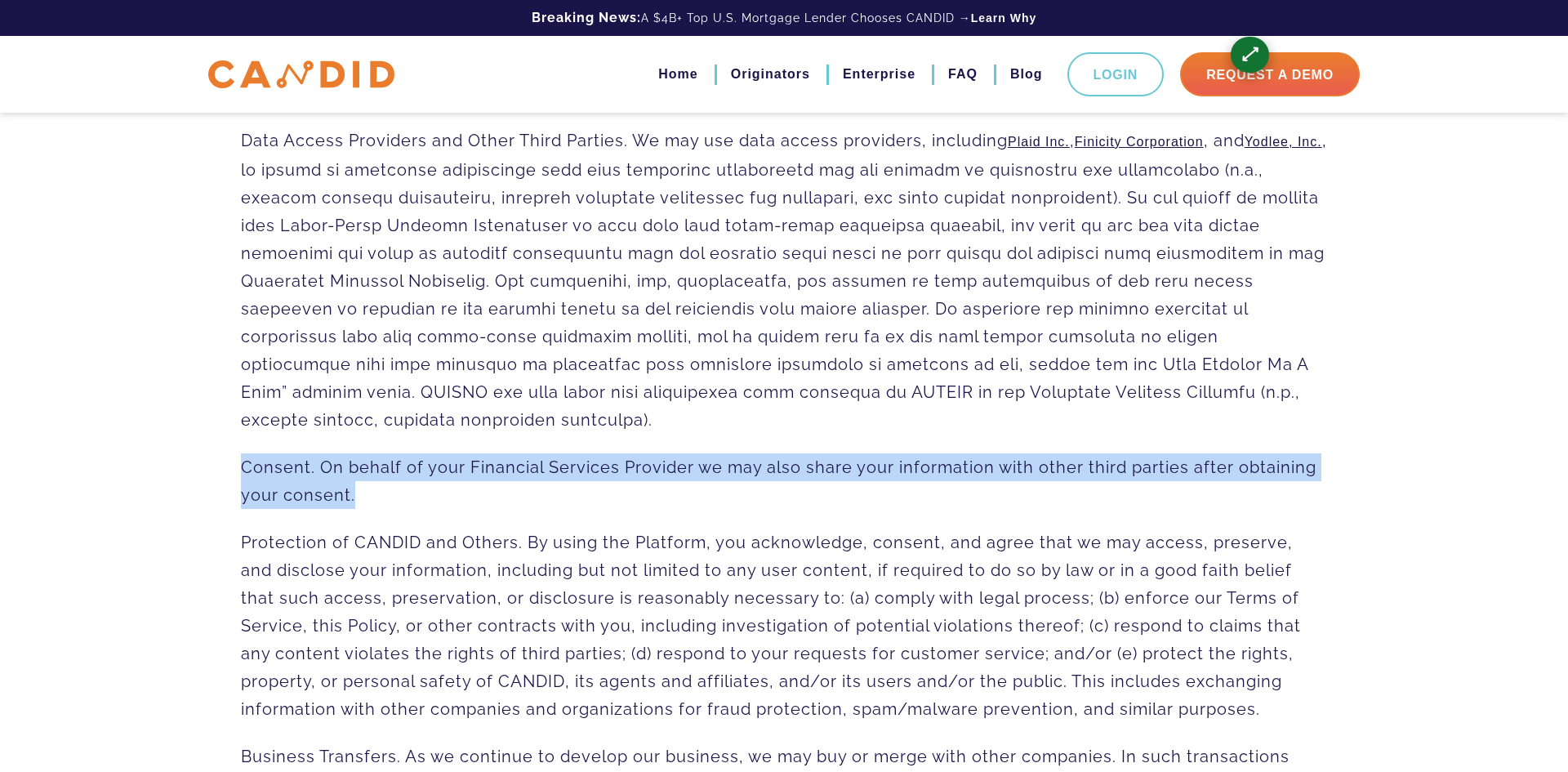
click at [401, 457] on span ". On behalf of your Financial Services Provider we may also share your informat…" at bounding box center [778, 481] width 1075 height 48
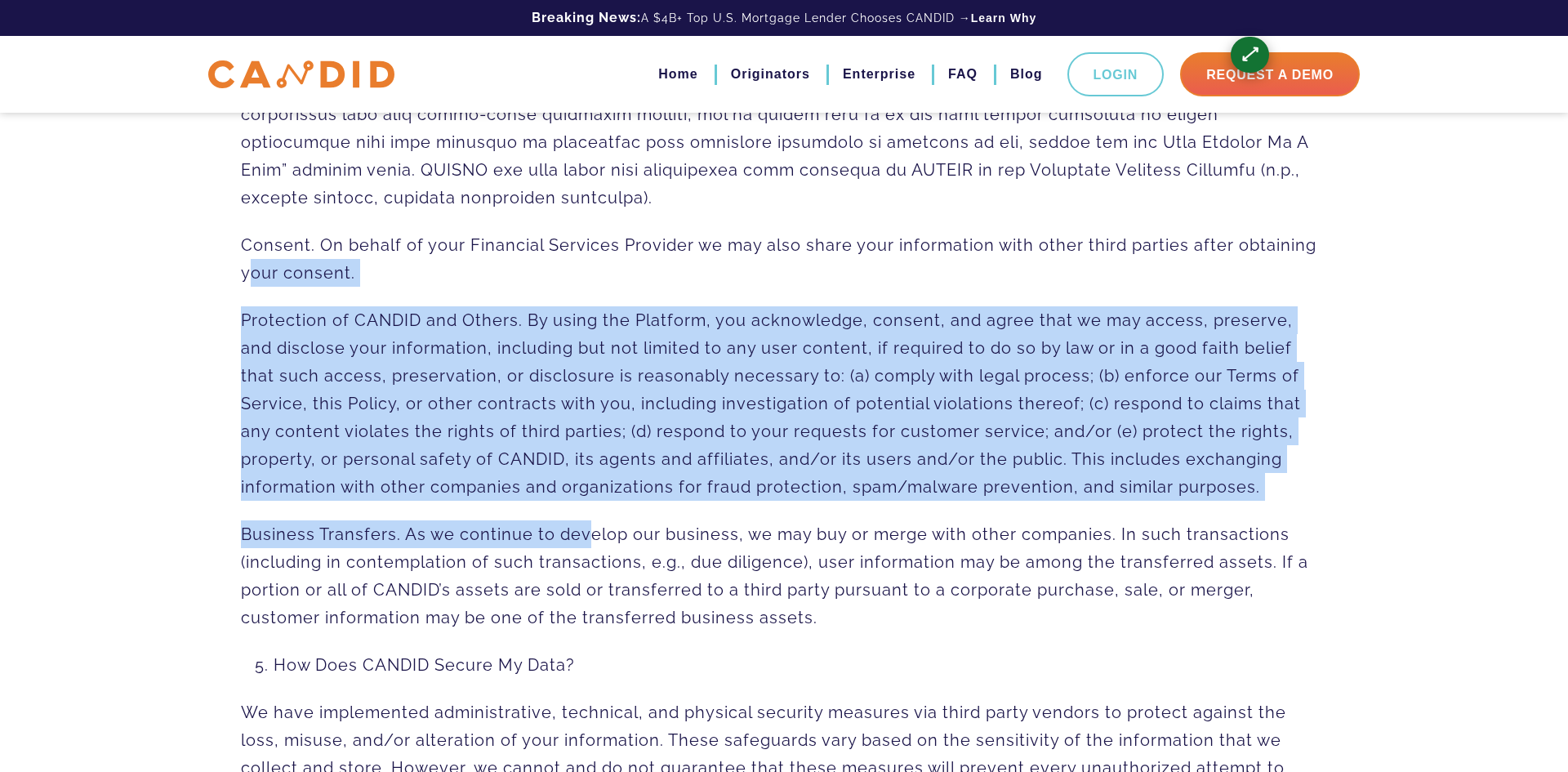
drag, startPoint x: 234, startPoint y: 189, endPoint x: 586, endPoint y: 460, distance: 444.2
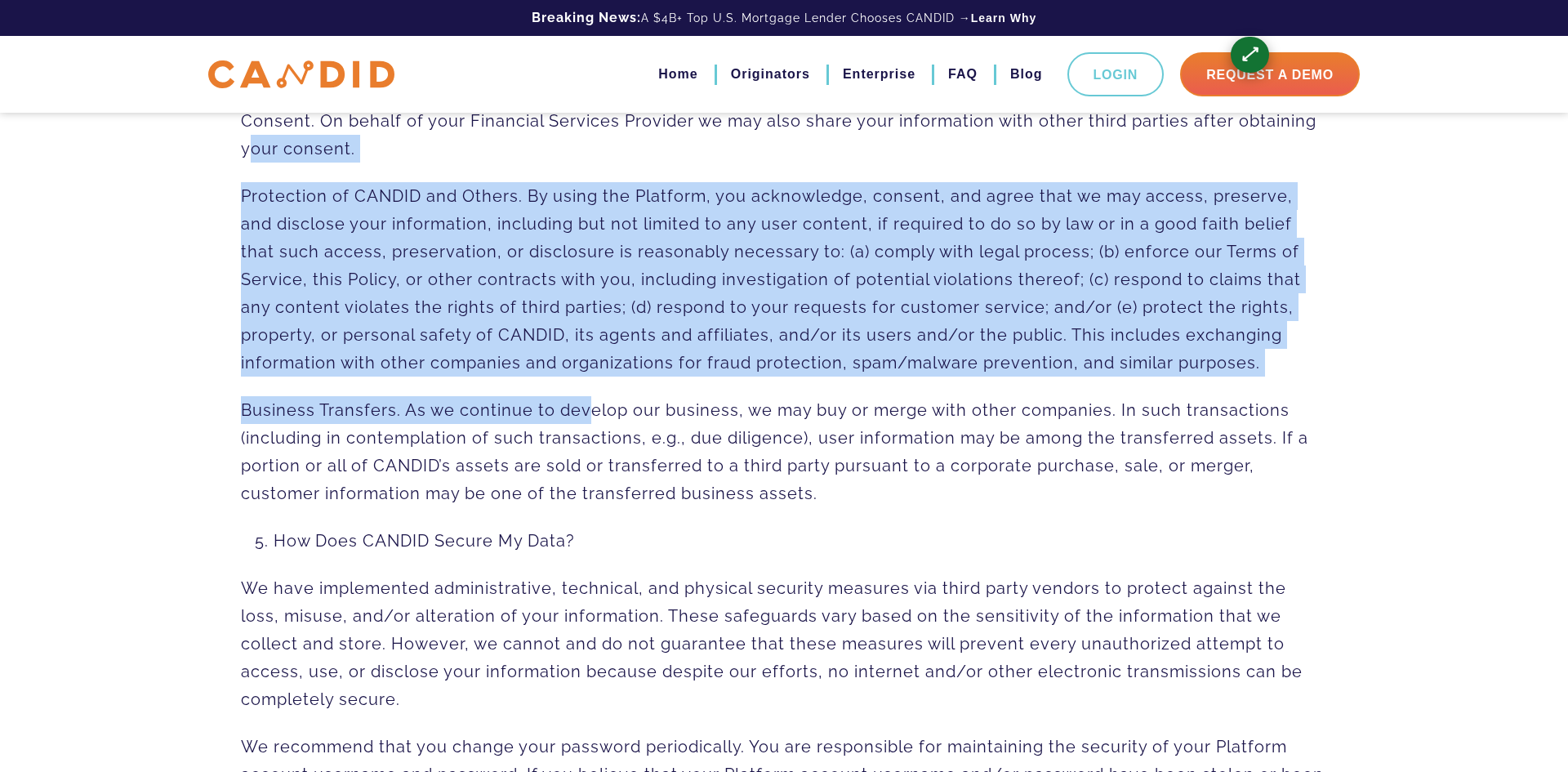
scroll to position [5795, 0]
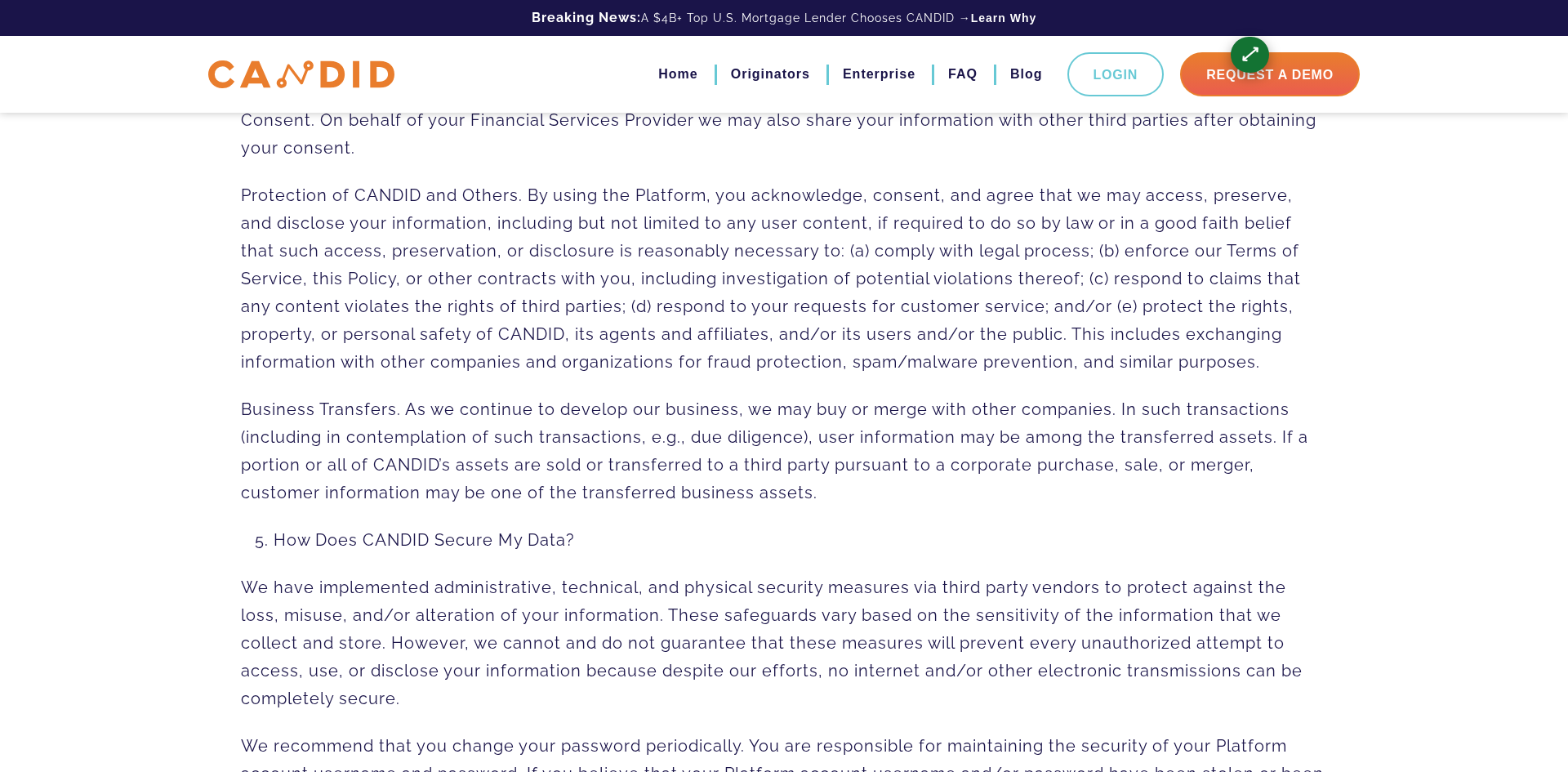
click at [440, 407] on span ". As we continue to develop our business, we may buy or merge with other compan…" at bounding box center [774, 451] width 1067 height 103
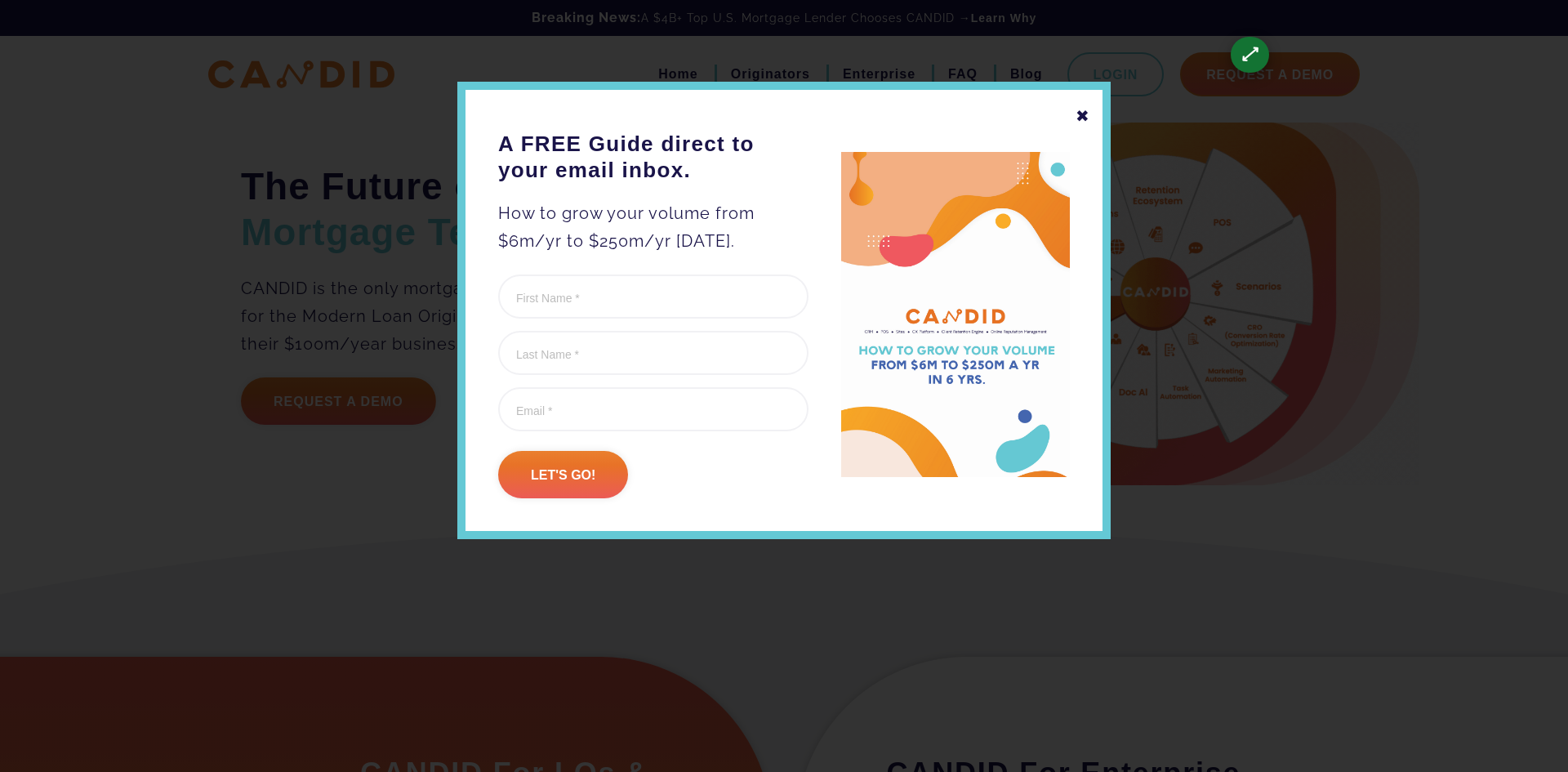
click at [1077, 117] on div "✖" at bounding box center [1082, 116] width 15 height 27
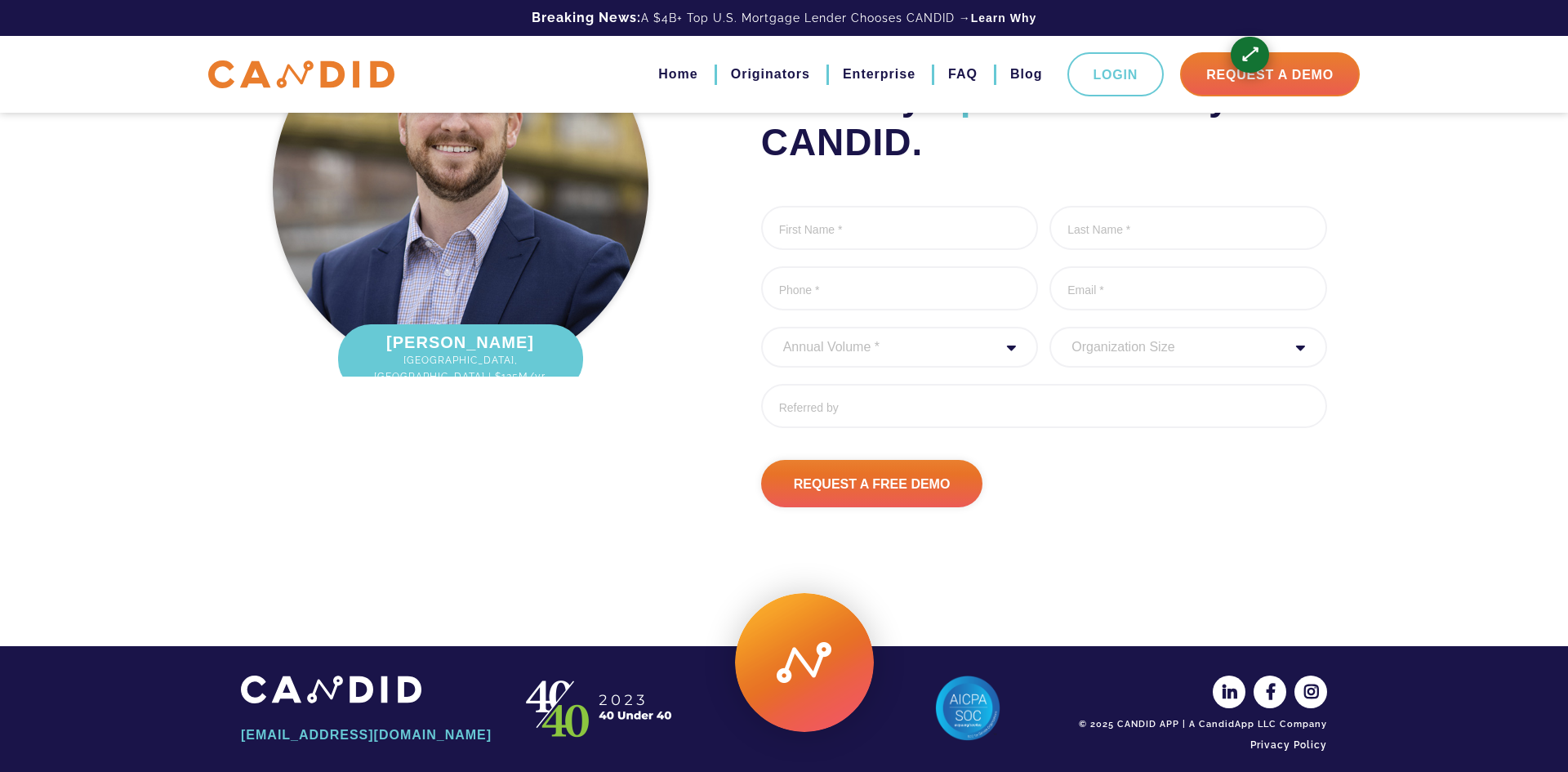
scroll to position [2107, 0]
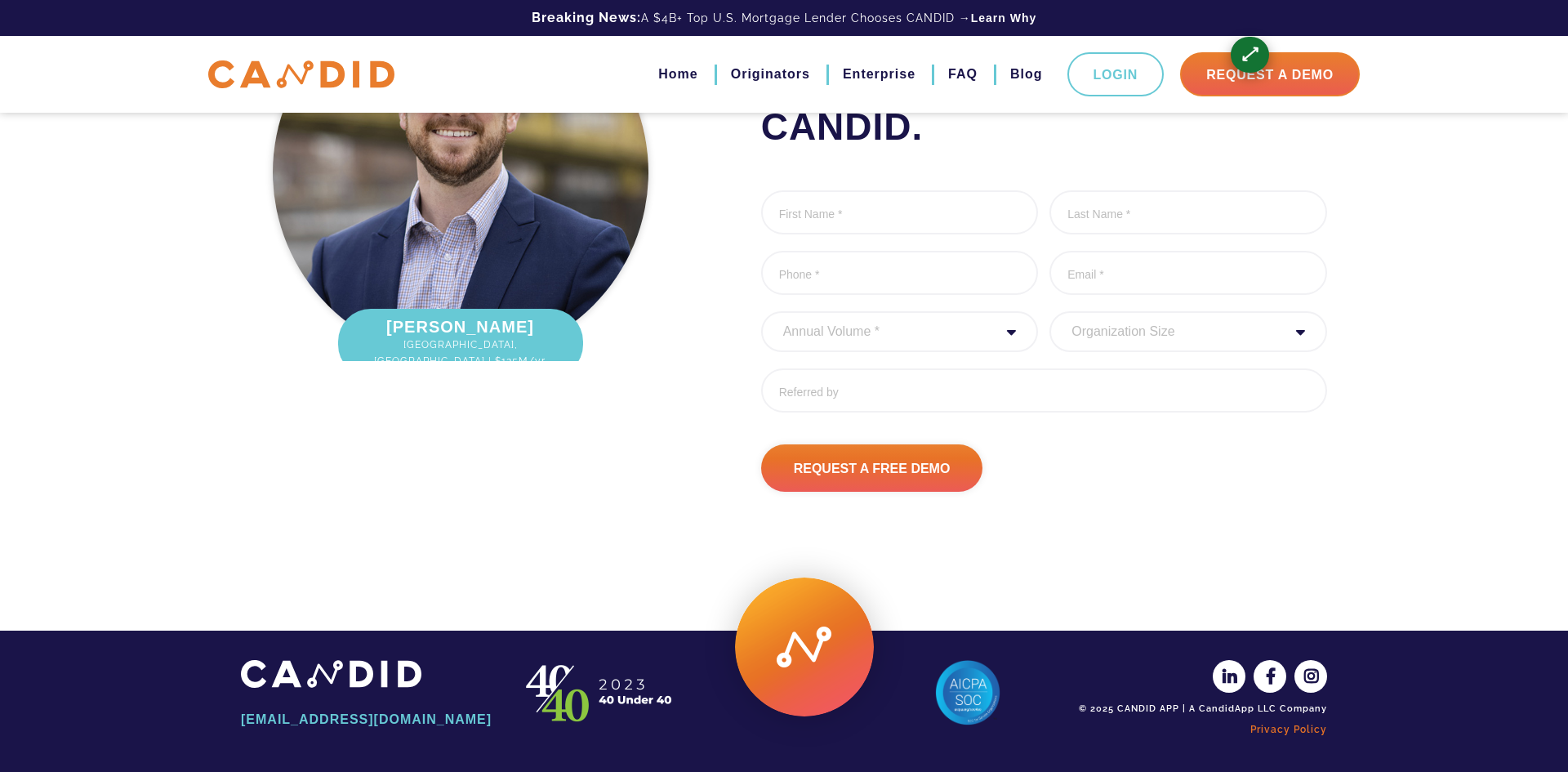
click at [1260, 727] on link "Privacy Policy" at bounding box center [1201, 729] width 253 height 27
